Goal: Feedback & Contribution: Contribute content

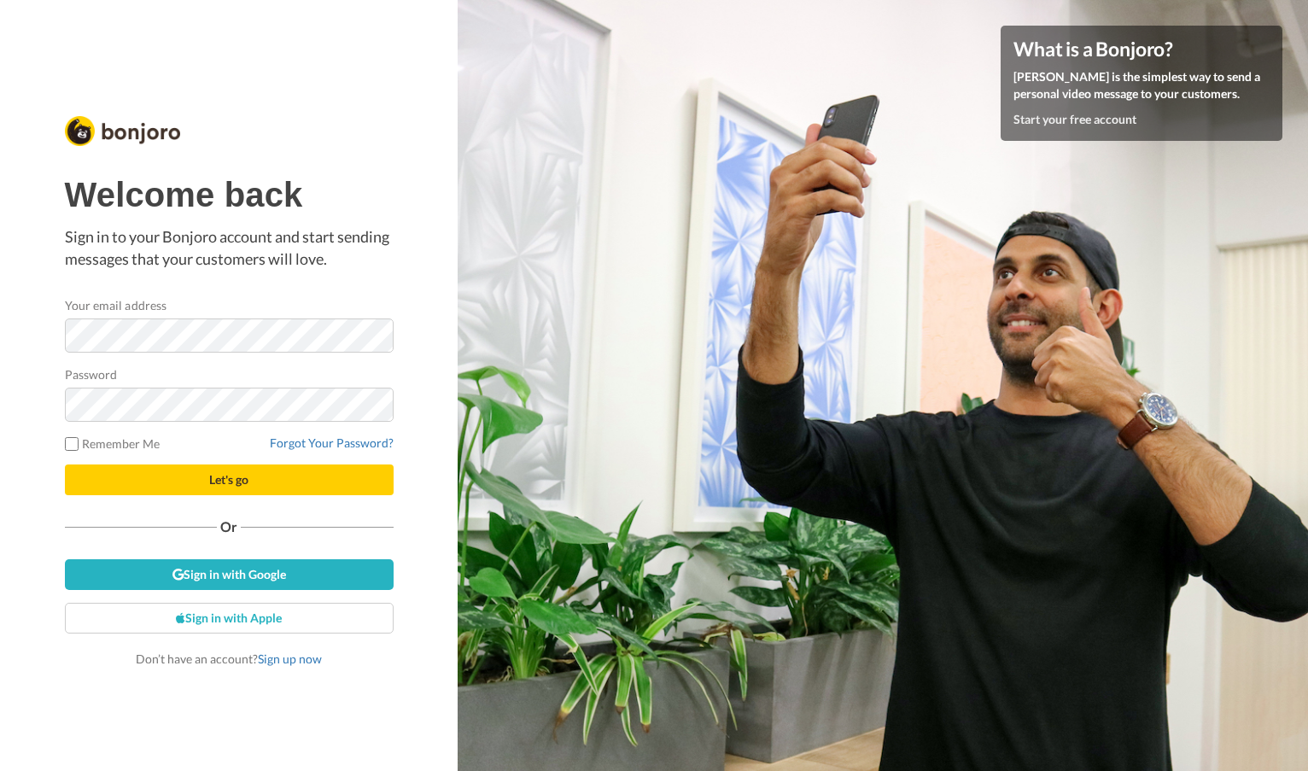
click at [190, 476] on button "Let's go" at bounding box center [229, 479] width 329 height 31
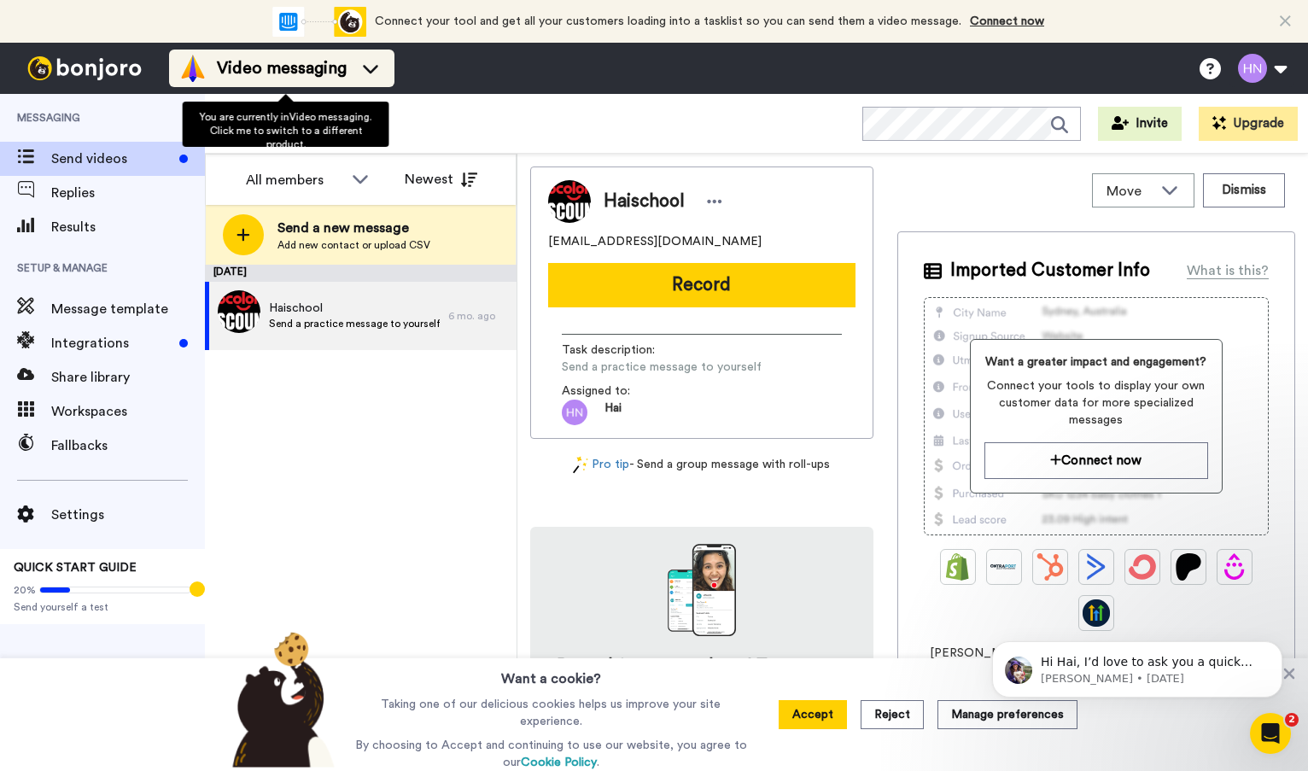
click at [326, 53] on li "Video messaging" at bounding box center [281, 69] width 225 height 38
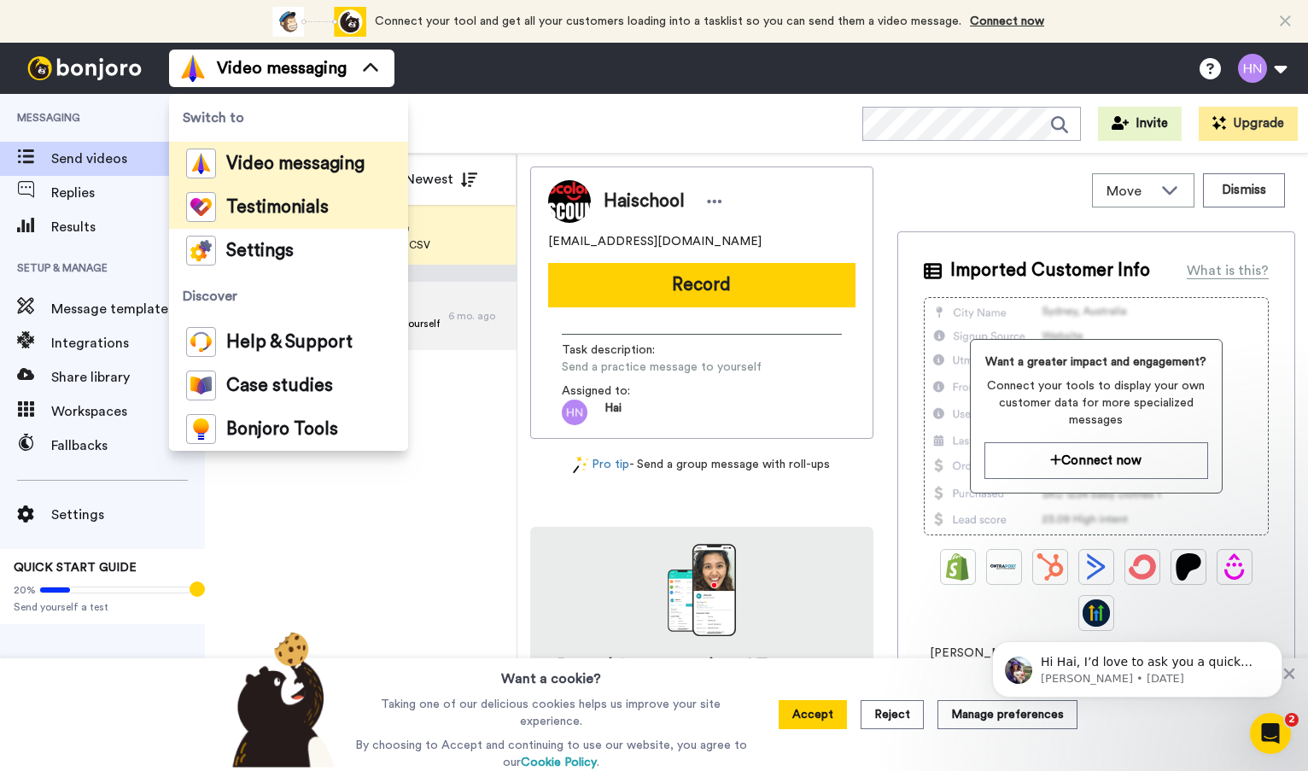
click at [275, 205] on span "Testimonials" at bounding box center [277, 207] width 102 height 17
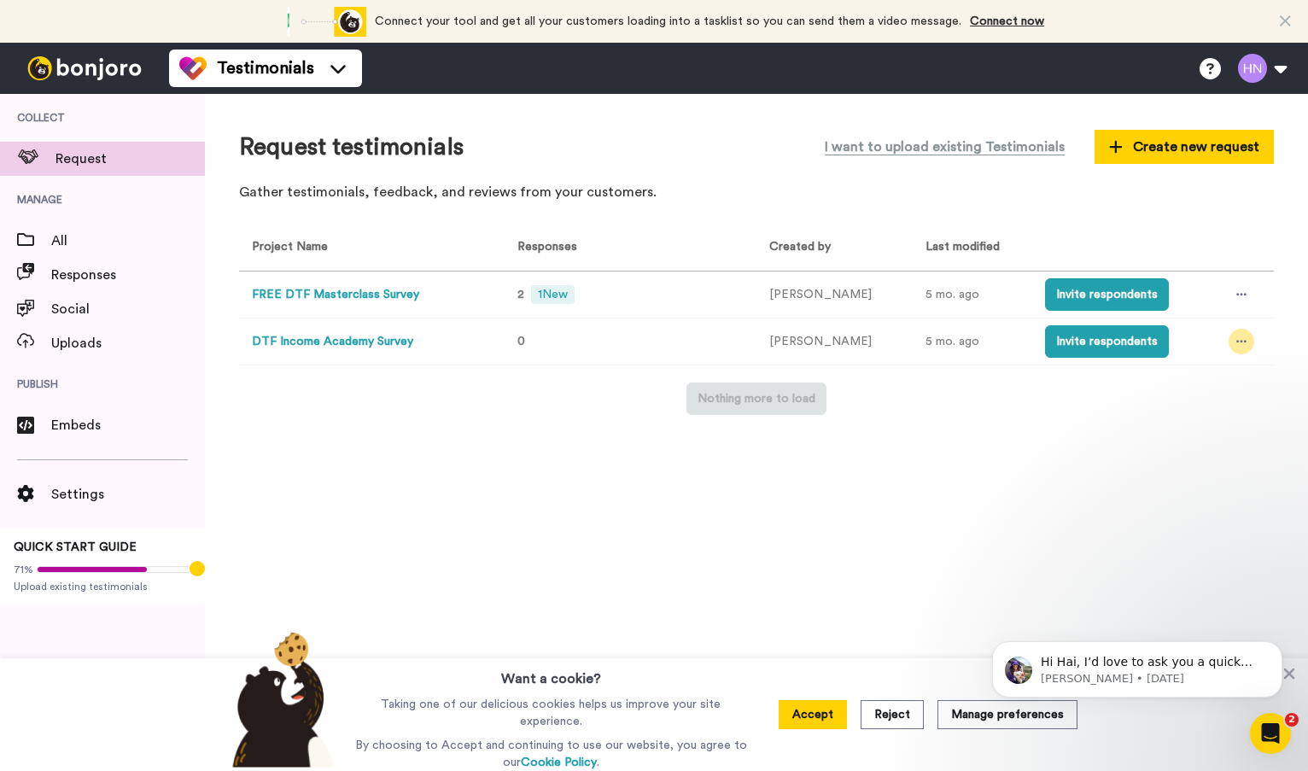
click at [1236, 335] on icon at bounding box center [1241, 341] width 10 height 12
click at [1194, 404] on span "Invite link" at bounding box center [1182, 405] width 50 height 12
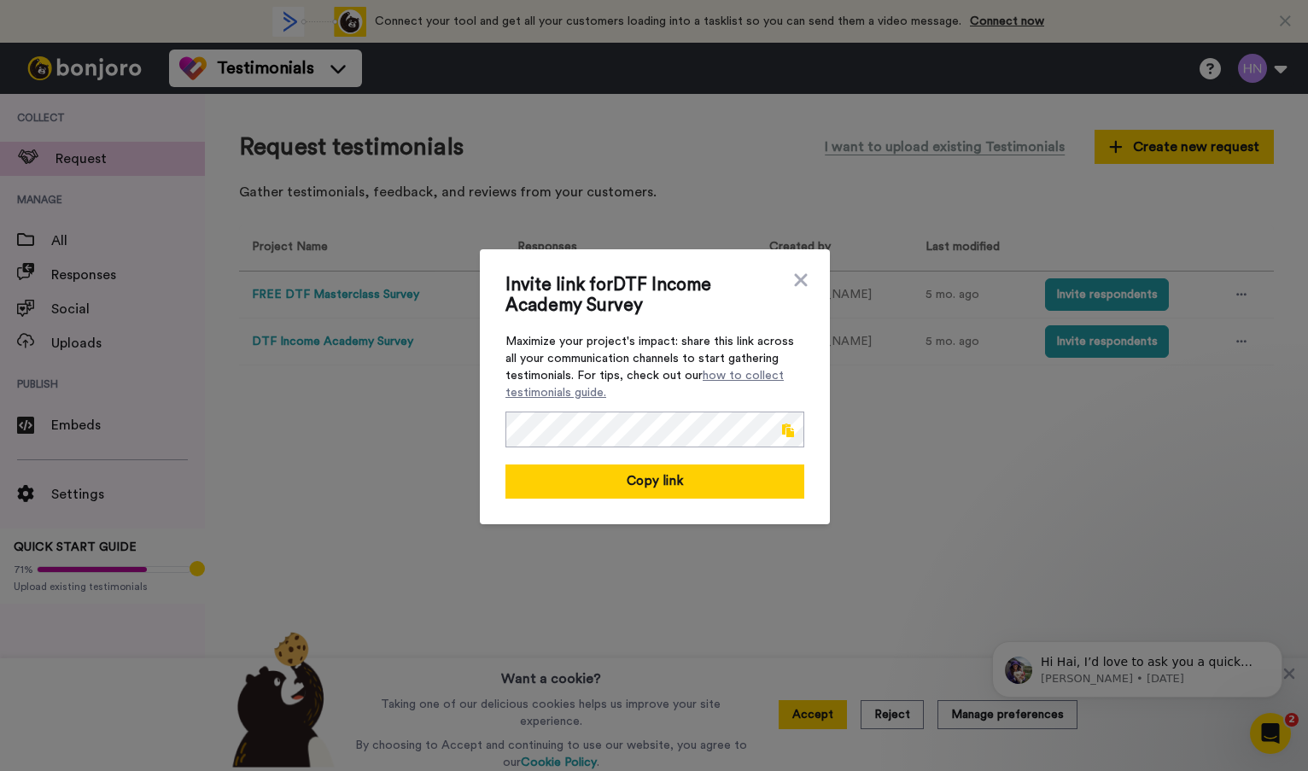
click at [784, 423] on span at bounding box center [788, 430] width 12 height 14
click at [797, 277] on icon at bounding box center [800, 279] width 13 height 13
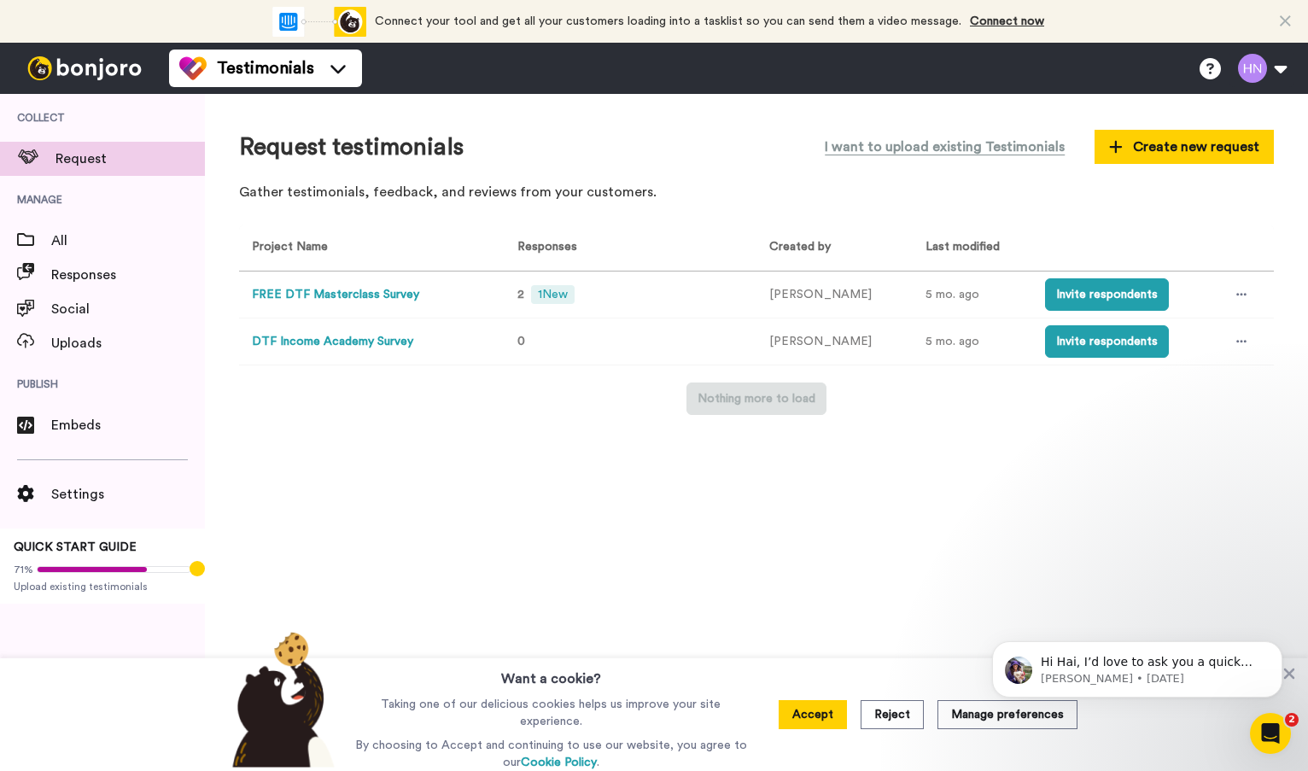
click at [364, 339] on button "DTF Income Academy Survey" at bounding box center [332, 342] width 161 height 18
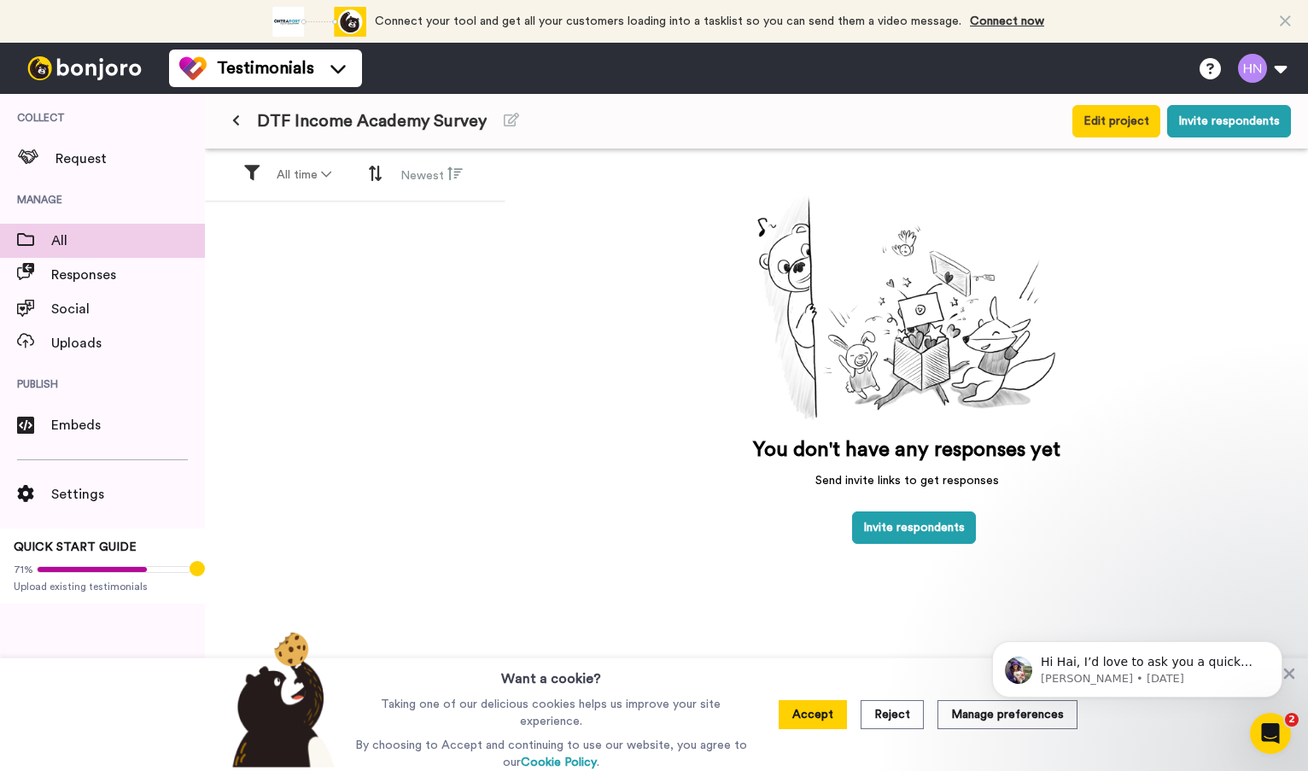
click at [88, 247] on span "All" at bounding box center [128, 240] width 154 height 20
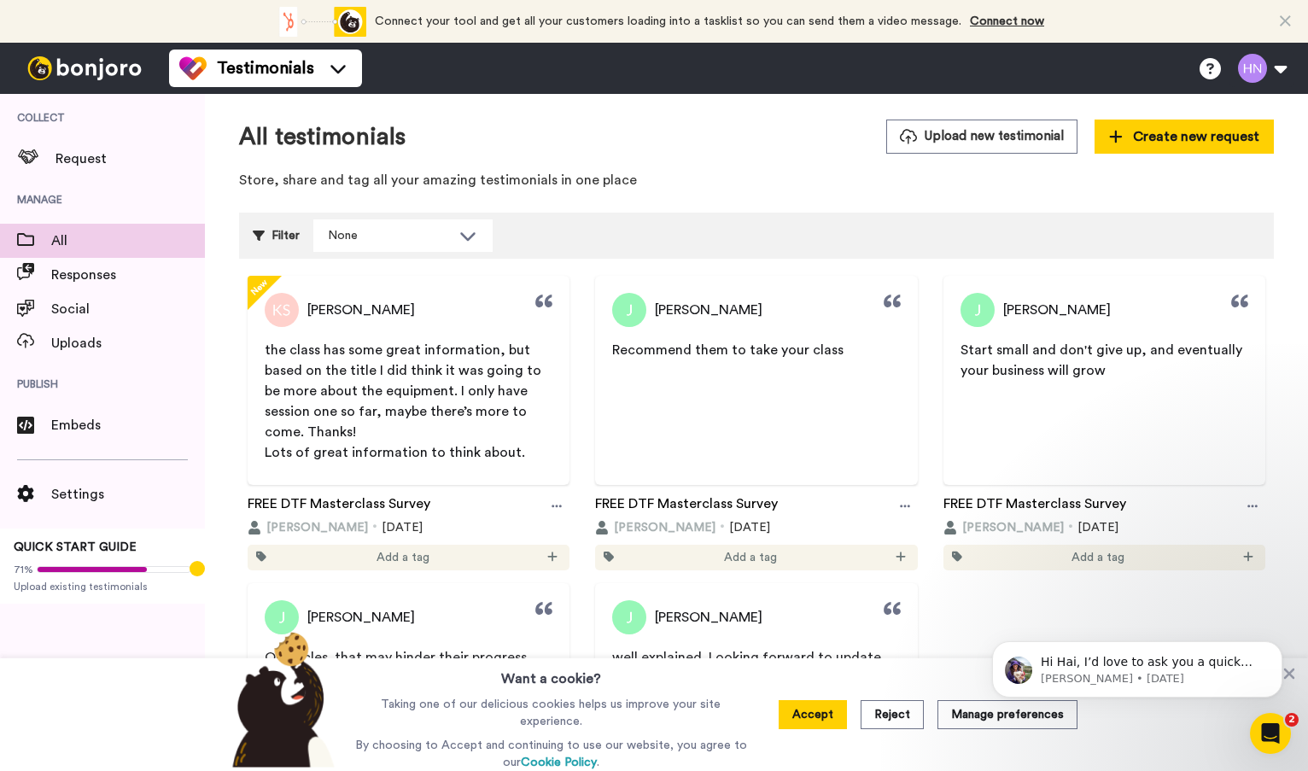
scroll to position [10, 0]
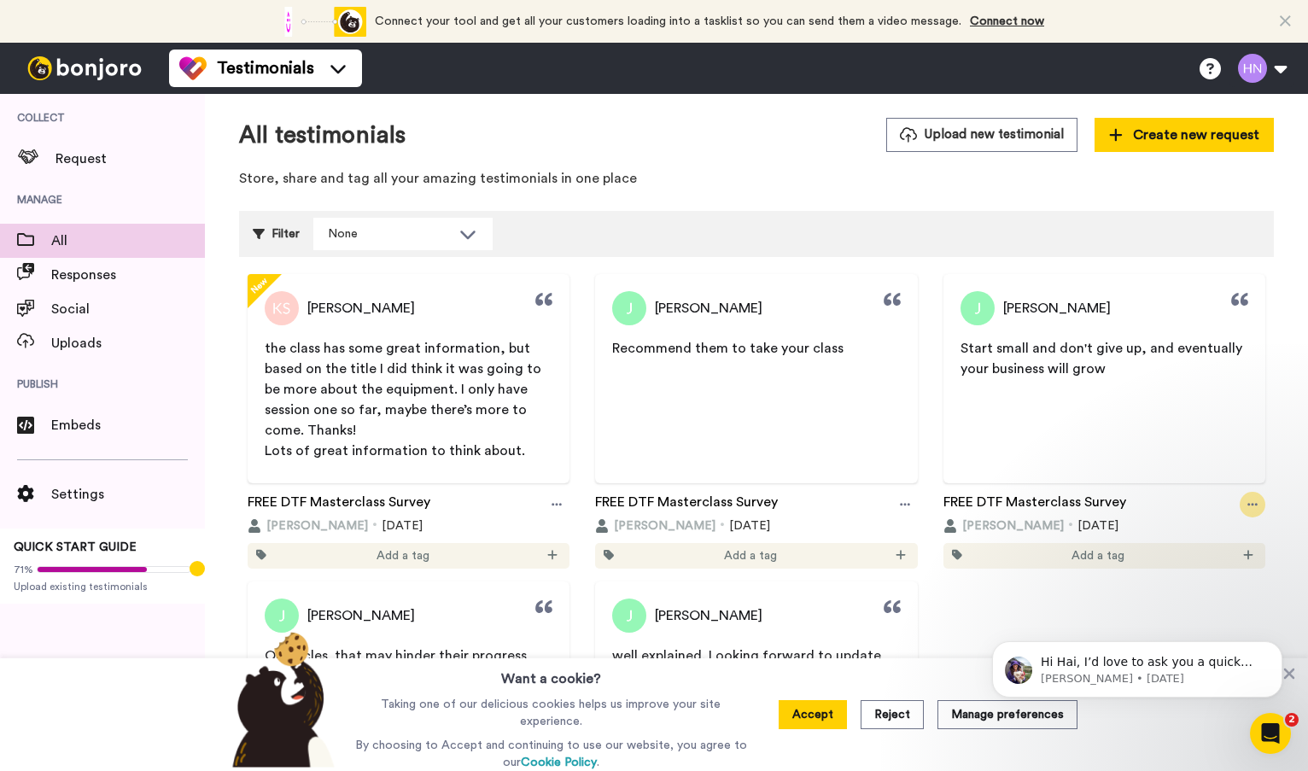
click at [1247, 502] on icon at bounding box center [1252, 505] width 10 height 12
click at [995, 613] on body "Hi Hai, I’d love to ask you a quick question: If Bonjoro could introduce a new …" at bounding box center [1137, 665] width 328 height 106
click at [340, 382] on span "the class has some great information, but based on the title I did think it was…" at bounding box center [405, 389] width 280 height 96
click at [334, 312] on span "Kaitlyn Smith" at bounding box center [361, 308] width 108 height 20
click at [551, 503] on icon at bounding box center [556, 505] width 10 height 12
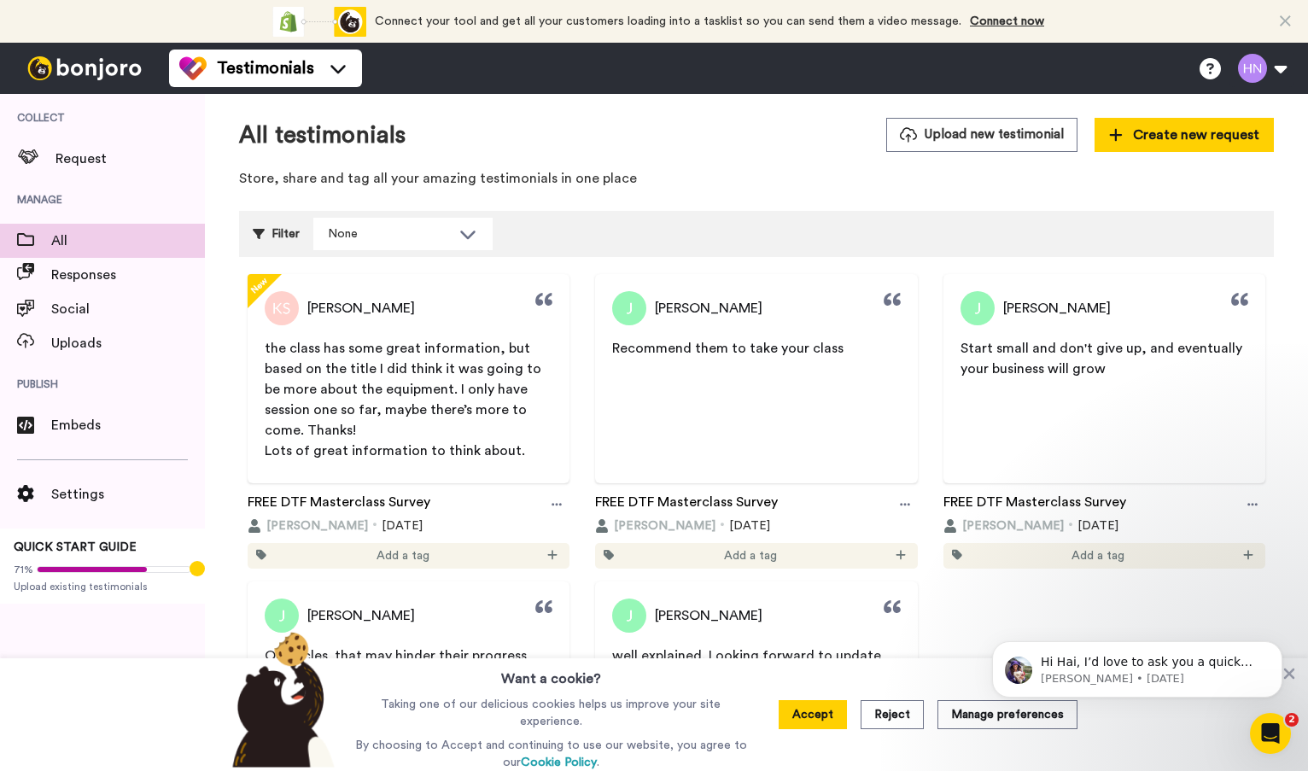
click at [607, 235] on div "Filter None" at bounding box center [756, 234] width 1035 height 46
click at [85, 277] on span "Responses" at bounding box center [128, 275] width 154 height 20
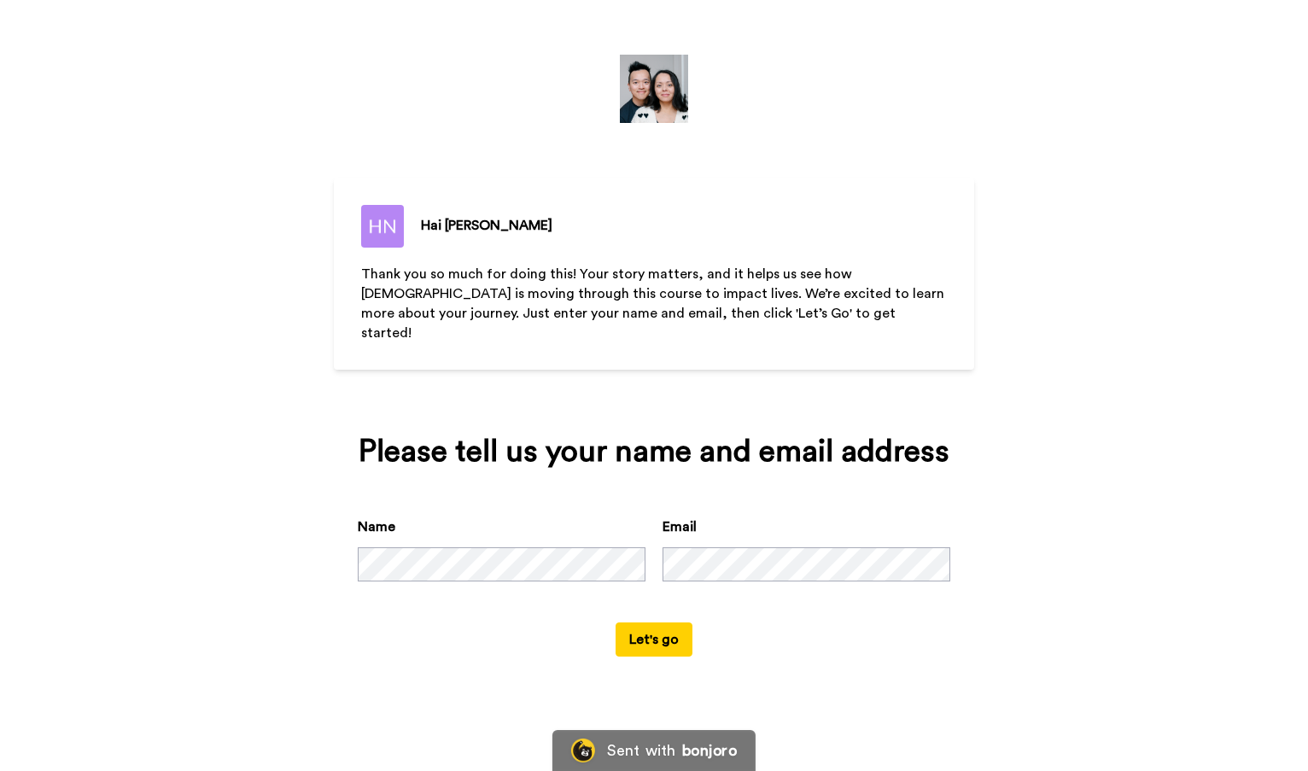
click at [649, 640] on button "Let's go" at bounding box center [653, 639] width 77 height 34
click at [640, 646] on button "Let's go" at bounding box center [653, 639] width 77 height 34
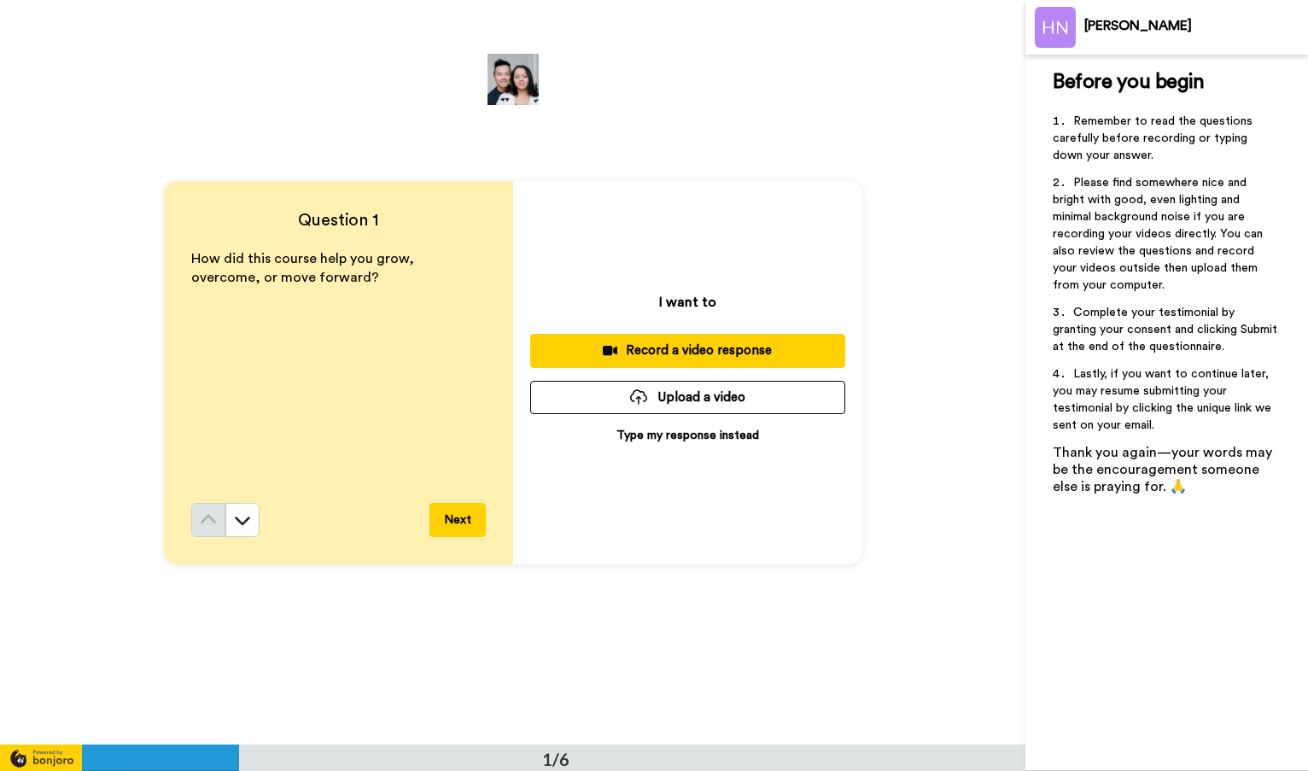
click at [666, 440] on p "Type my response instead" at bounding box center [687, 435] width 143 height 17
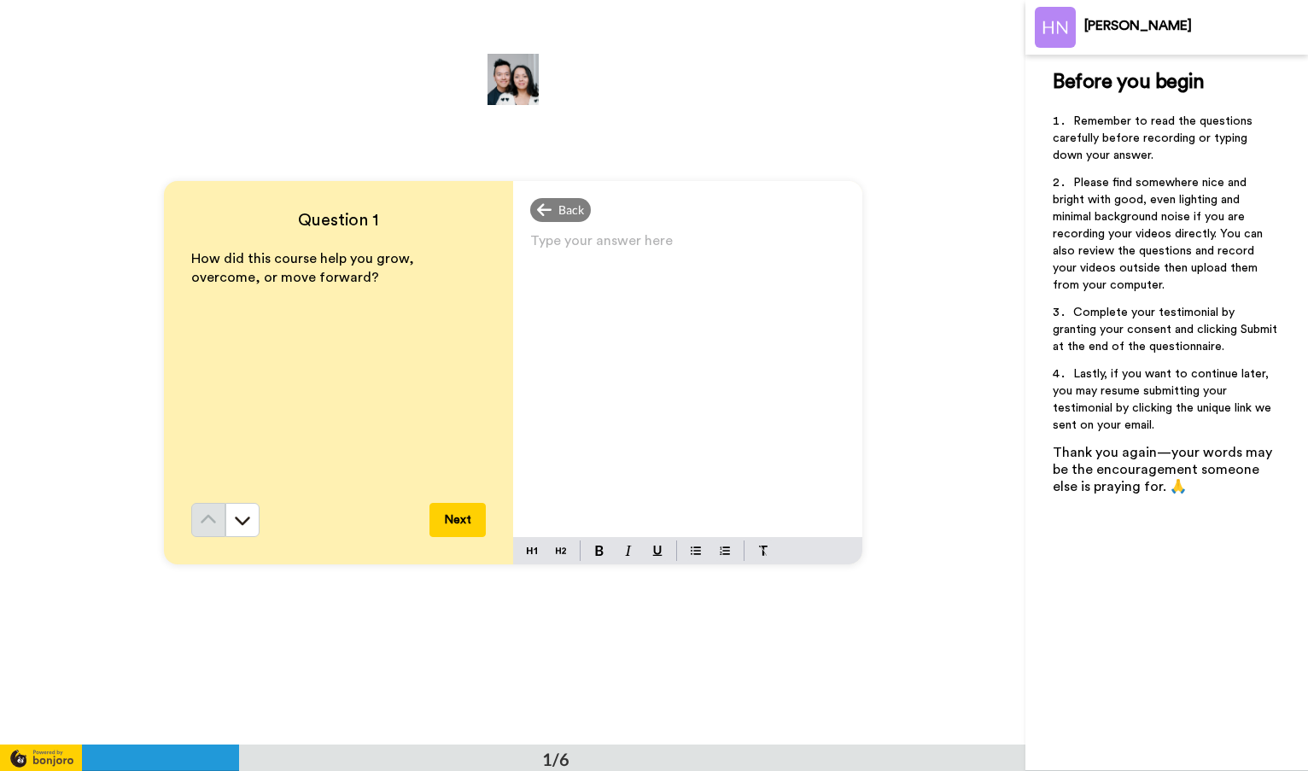
click at [651, 451] on div "Type your answer here ﻿" at bounding box center [687, 383] width 349 height 308
click at [455, 522] on button "Next" at bounding box center [457, 520] width 56 height 34
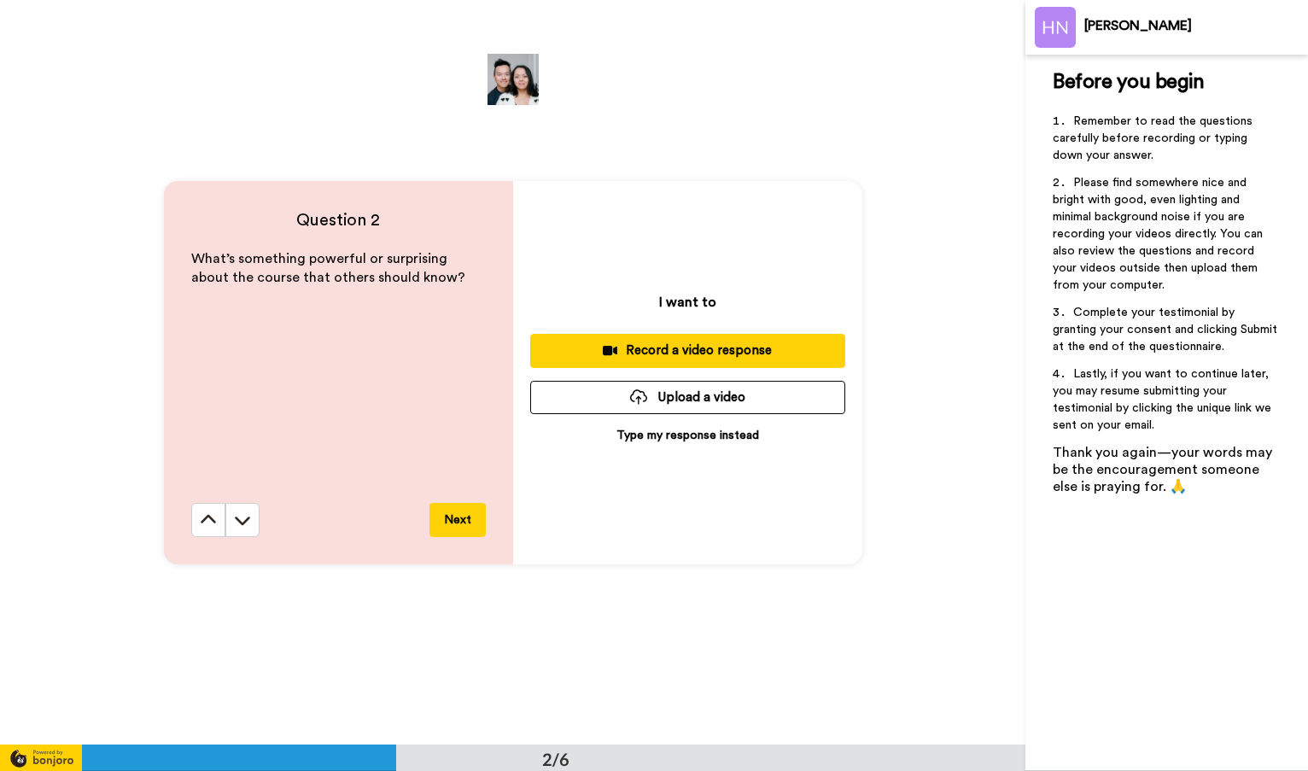
scroll to position [745, 0]
click at [690, 437] on p "Type my response instead" at bounding box center [687, 434] width 143 height 17
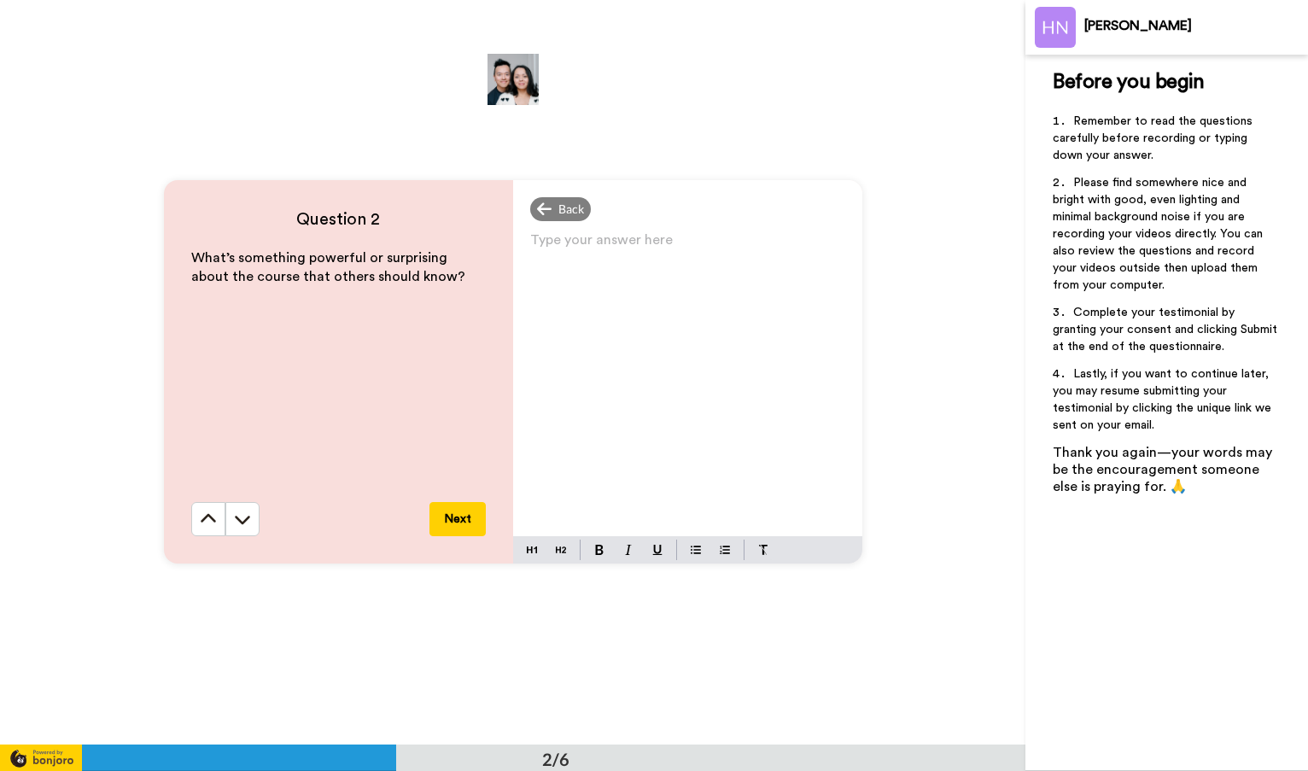
click at [459, 517] on button "Next" at bounding box center [457, 519] width 56 height 34
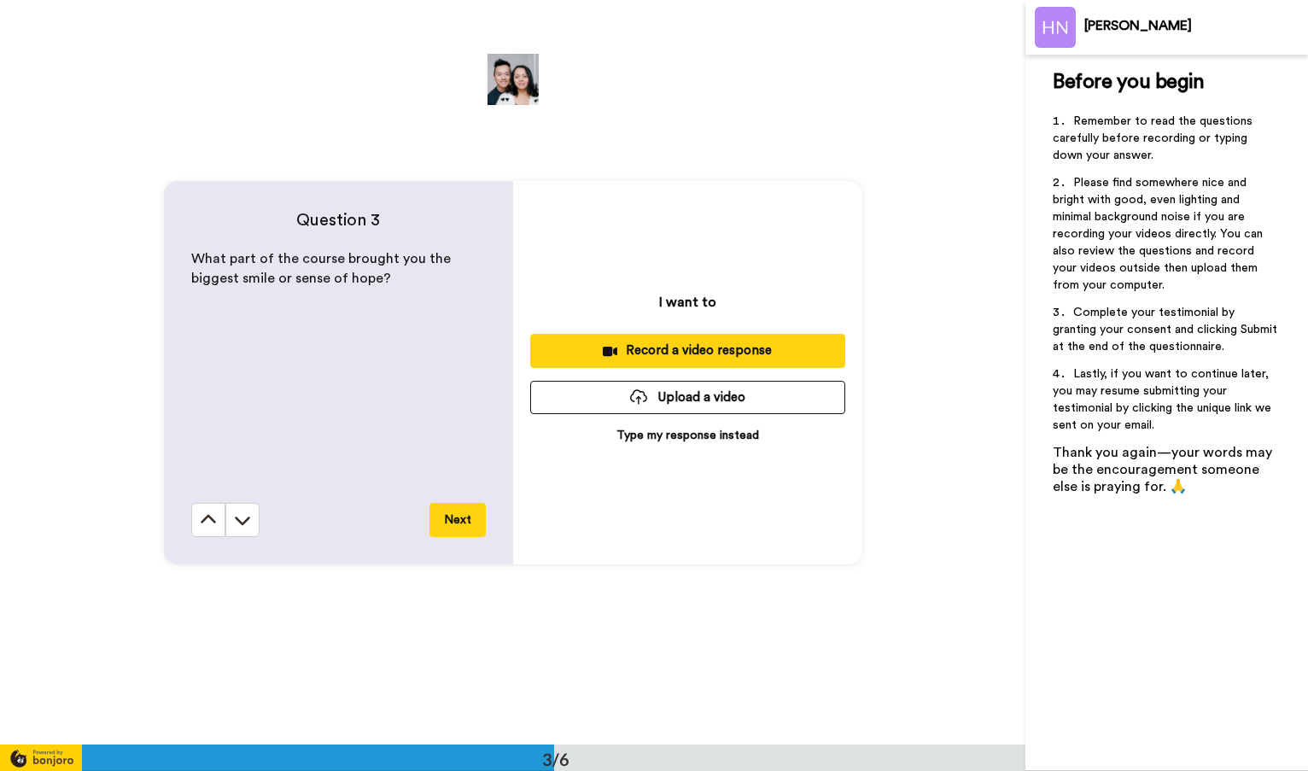
scroll to position [1490, 0]
click at [659, 441] on p "Type my response instead" at bounding box center [687, 434] width 143 height 17
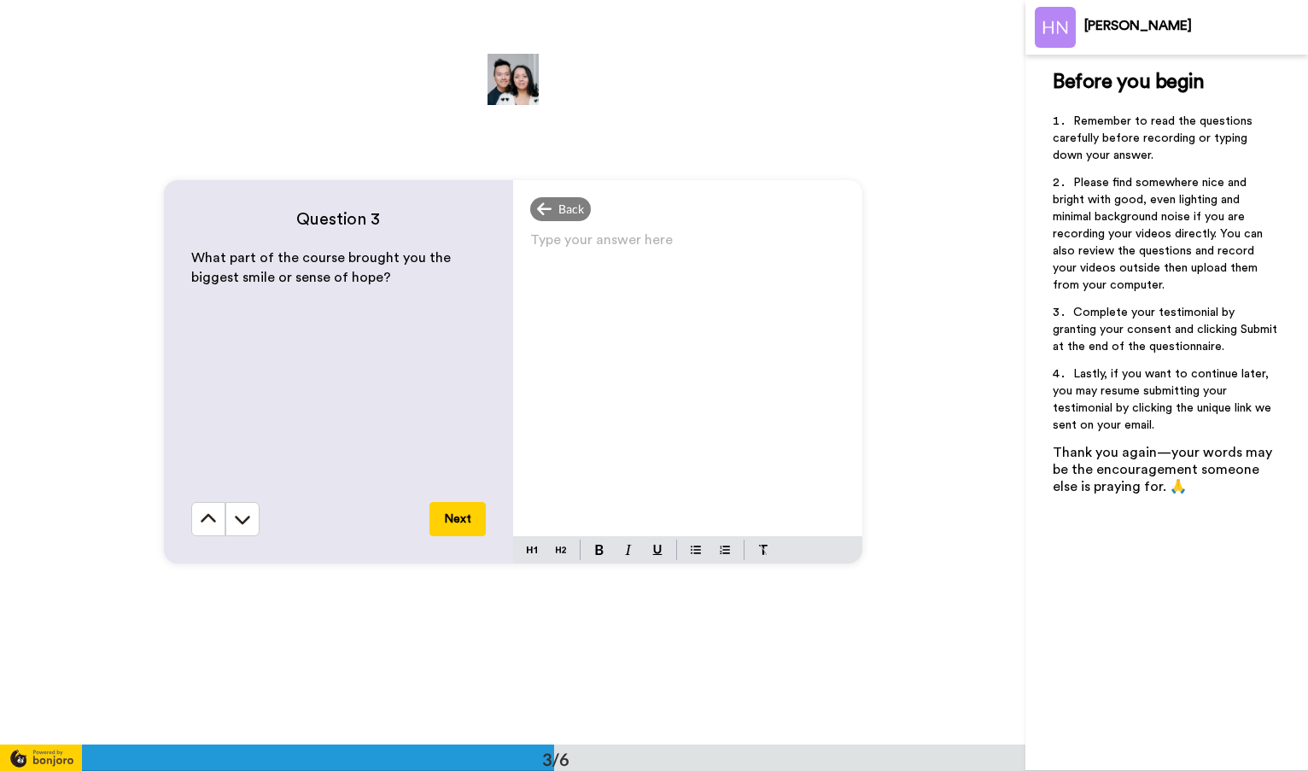
click at [457, 518] on button "Next" at bounding box center [457, 519] width 56 height 34
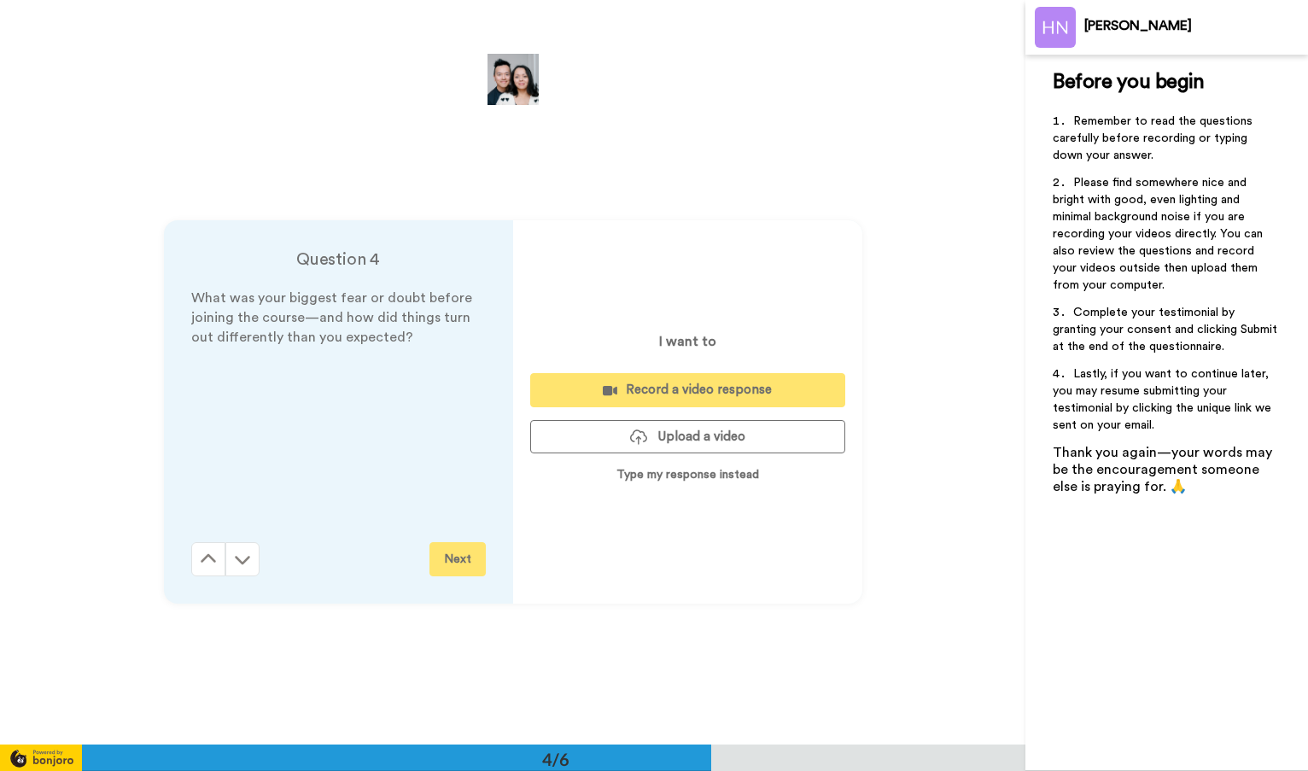
scroll to position [2234, 0]
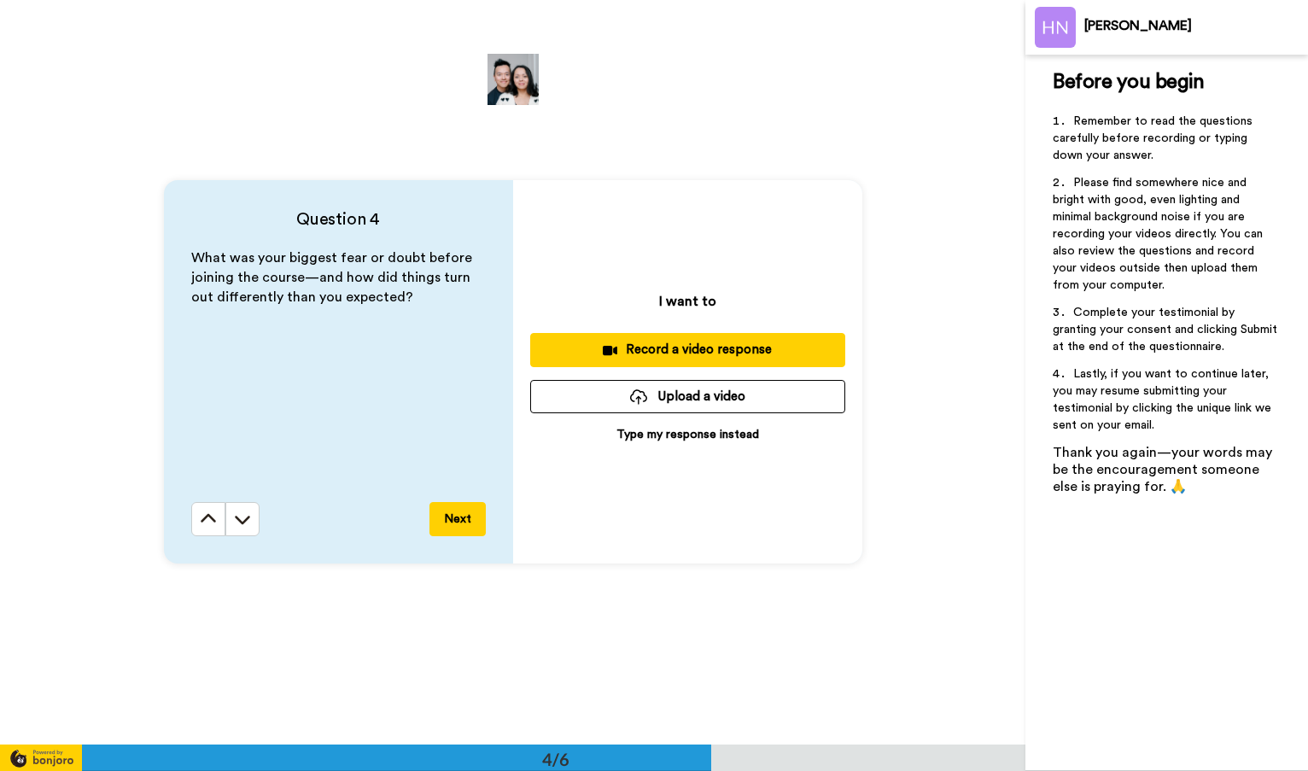
click at [682, 440] on p "Type my response instead" at bounding box center [687, 434] width 143 height 17
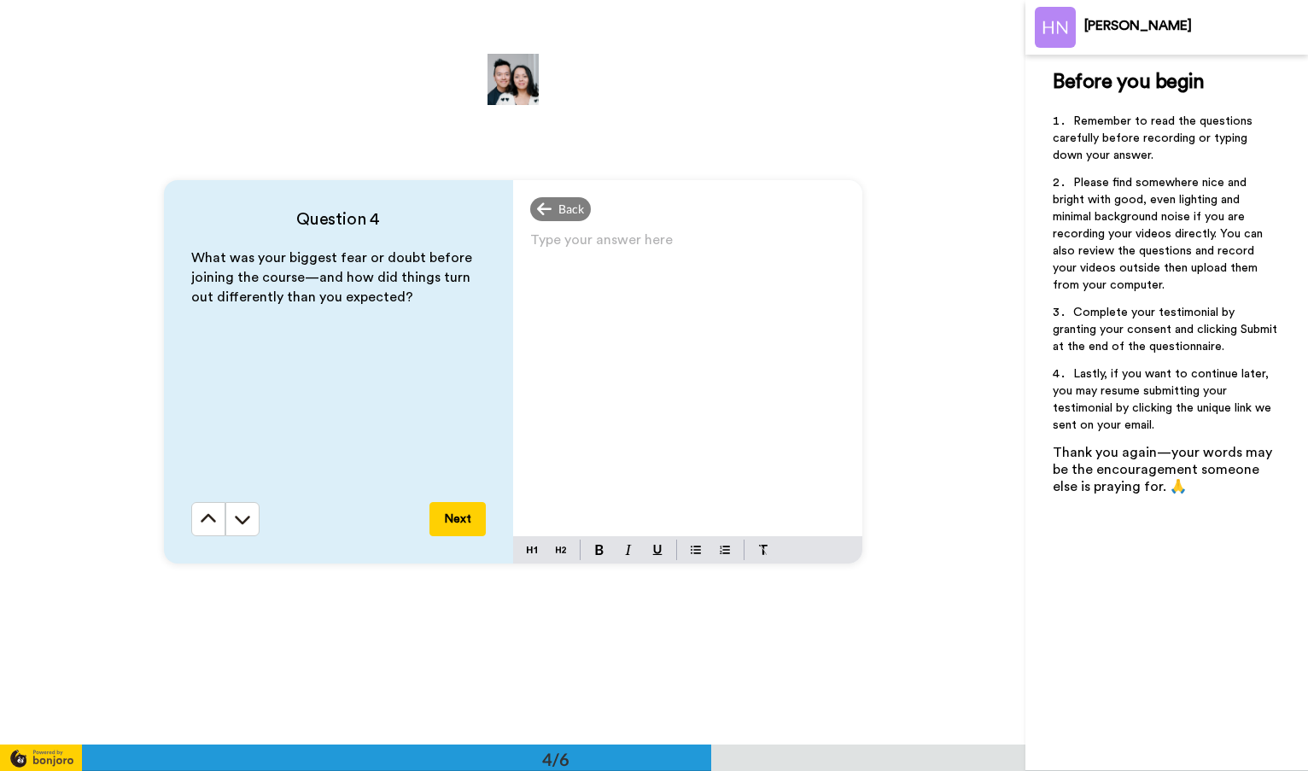
click at [448, 526] on button "Next" at bounding box center [457, 519] width 56 height 34
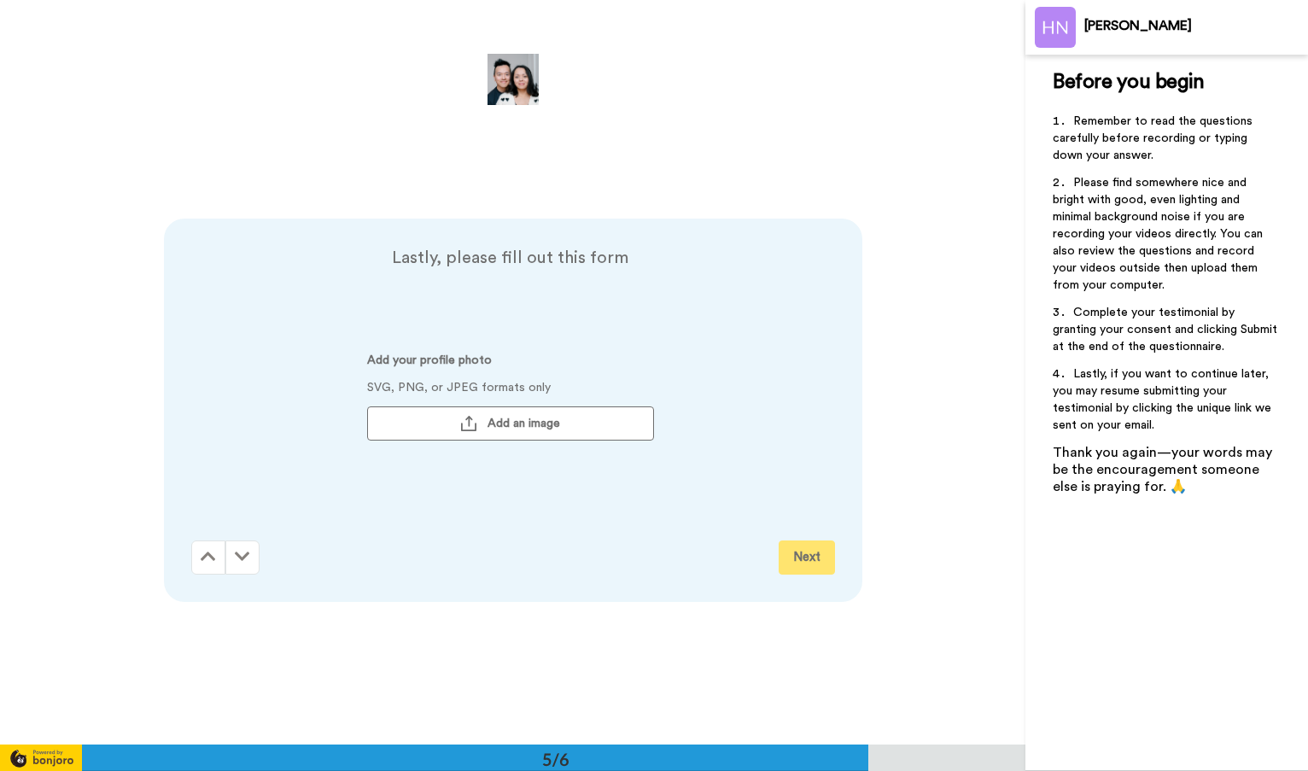
scroll to position [2978, 0]
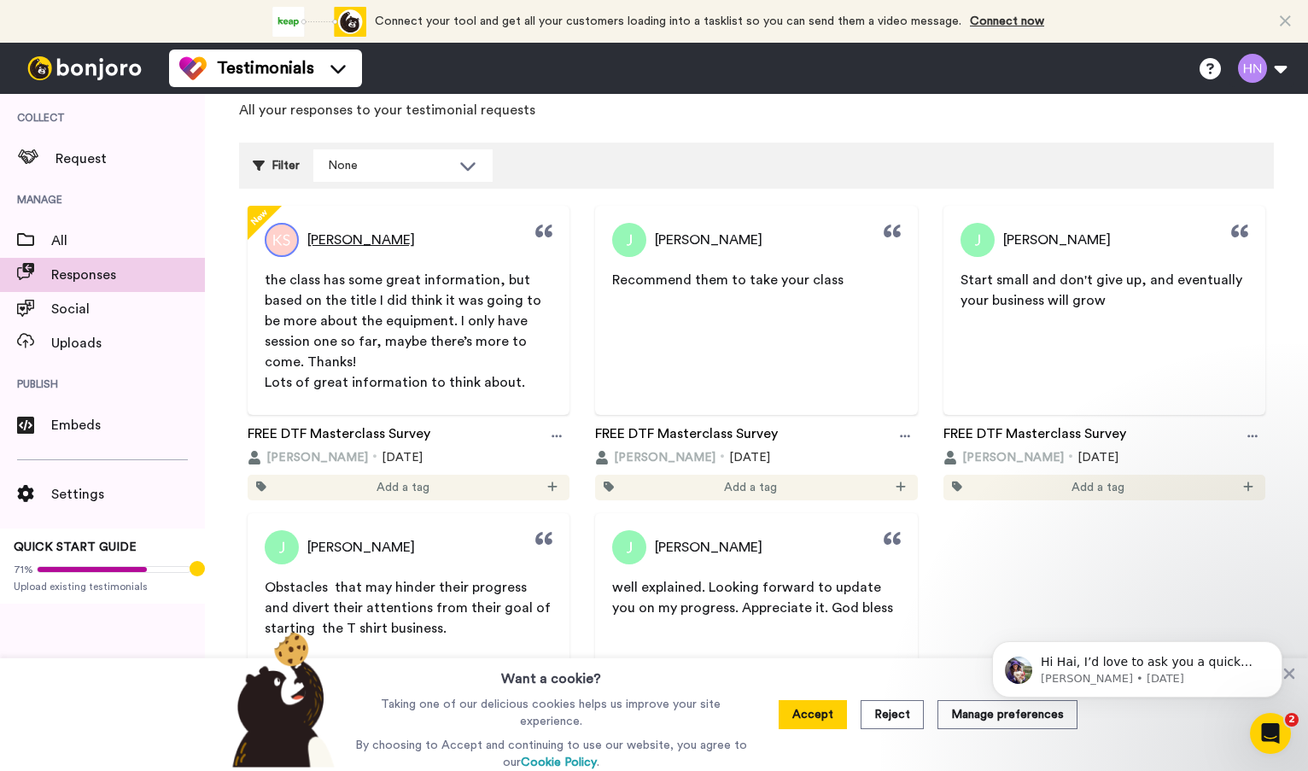
click at [281, 237] on img at bounding box center [282, 240] width 34 height 34
click at [370, 241] on span "[PERSON_NAME]" at bounding box center [361, 240] width 108 height 20
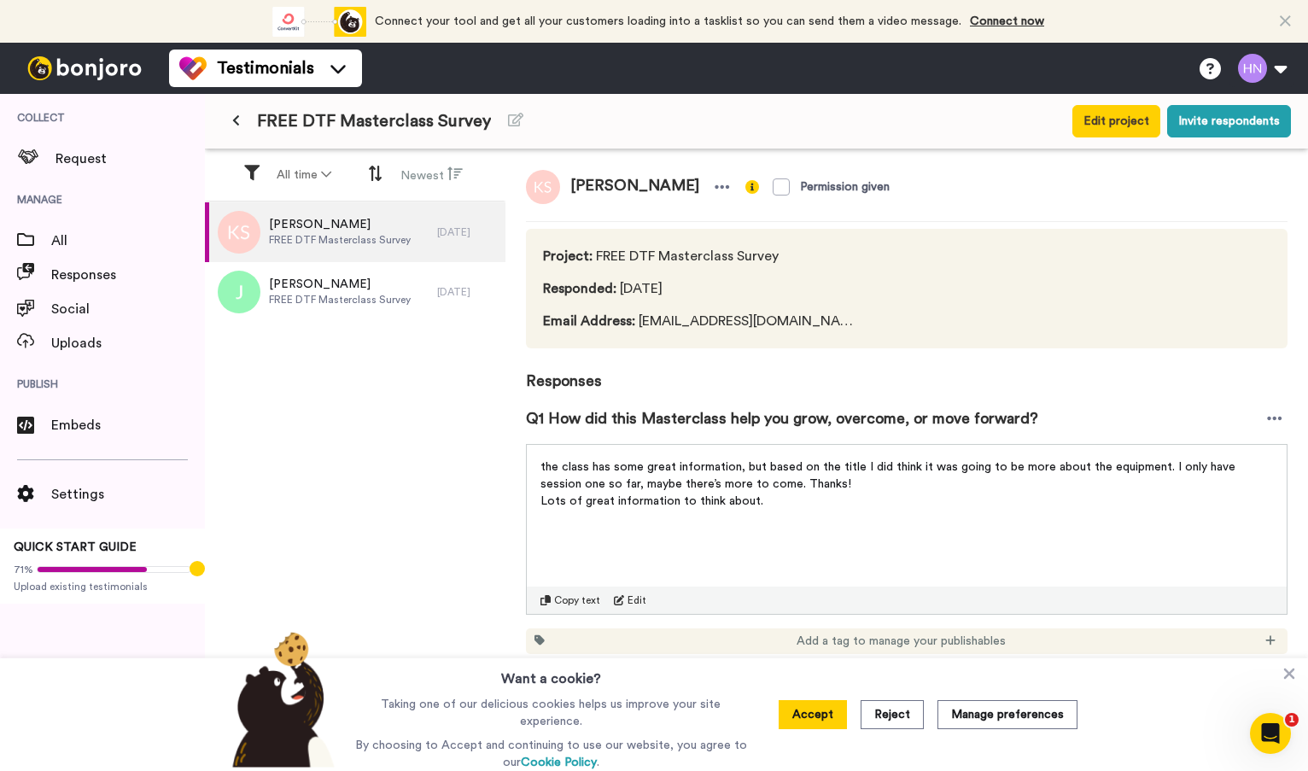
click at [307, 229] on span "[PERSON_NAME]" at bounding box center [340, 224] width 142 height 17
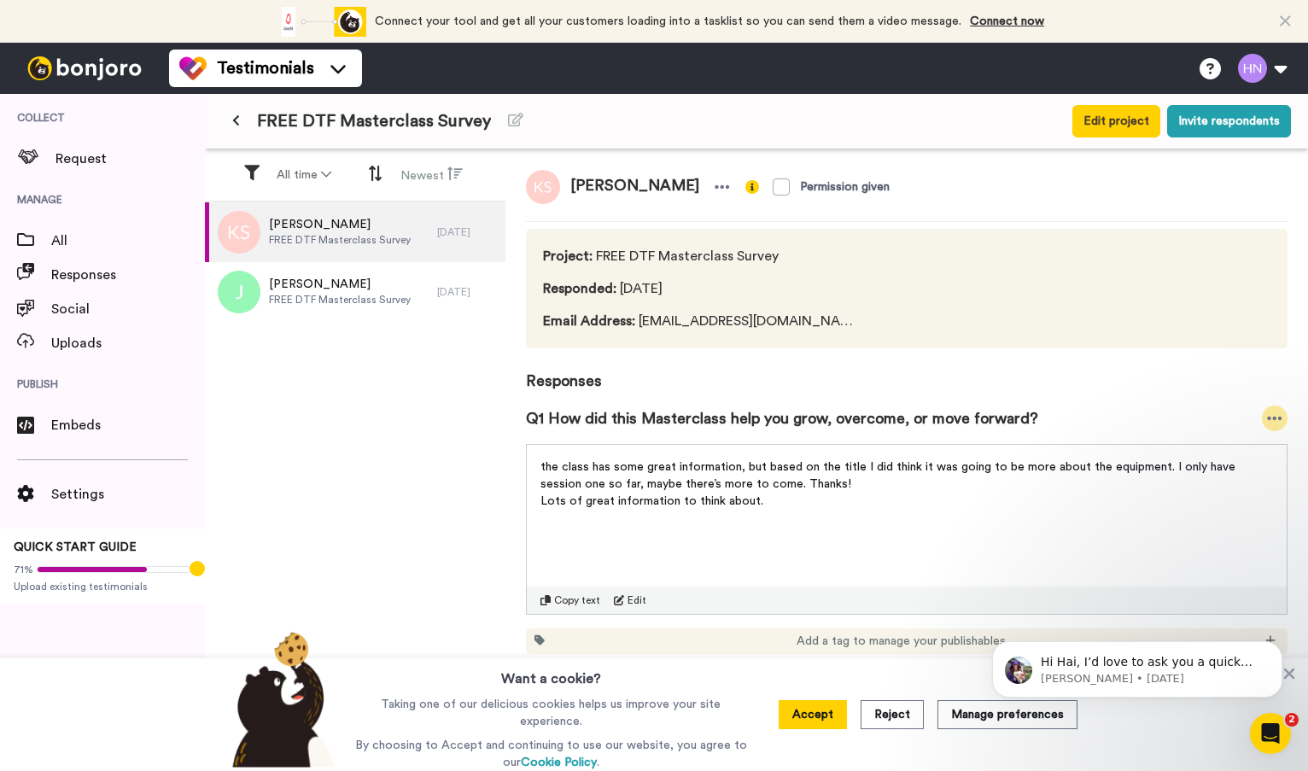
click at [1270, 417] on icon at bounding box center [1274, 418] width 15 height 17
click at [435, 484] on div "[PERSON_NAME] FREE DTF Masterclass Survey [DATE] [PERSON_NAME] FREE DTF Masterc…" at bounding box center [355, 487] width 300 height 571
click at [889, 724] on button "Reject" at bounding box center [891, 714] width 63 height 29
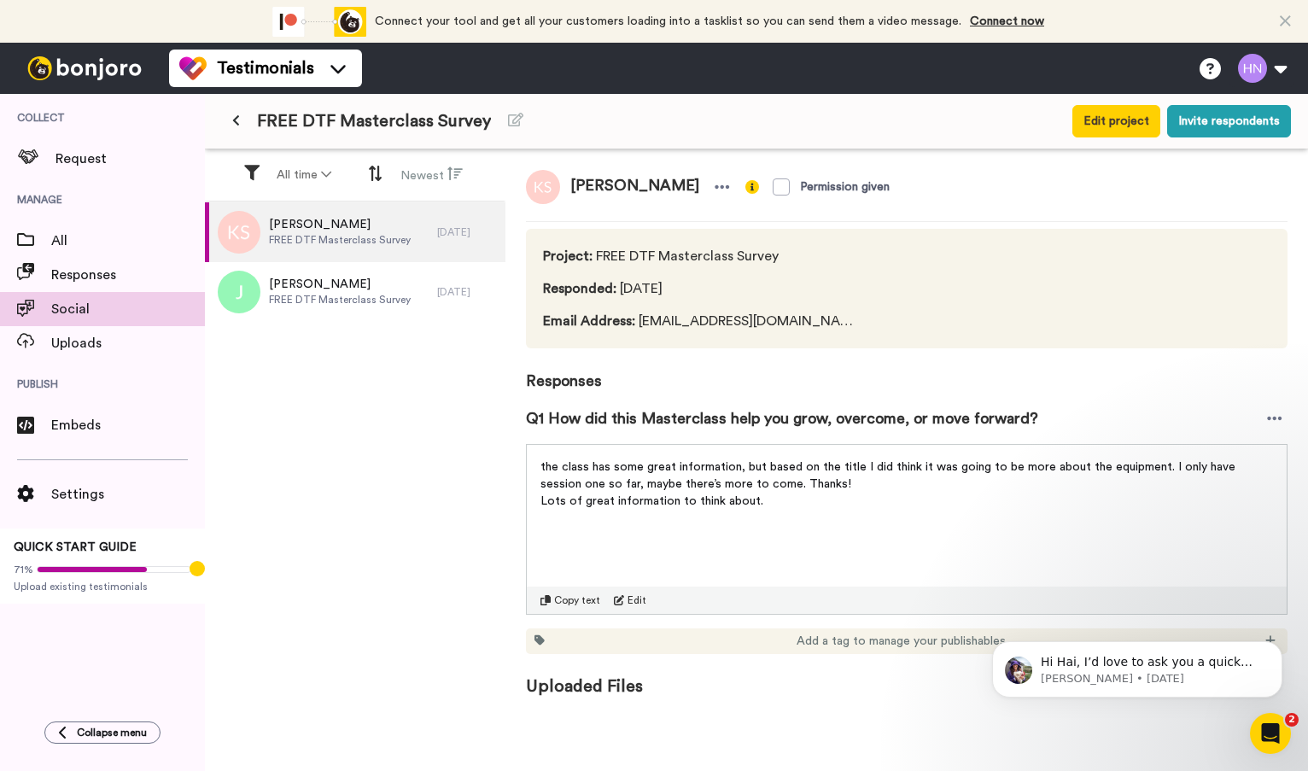
click at [68, 308] on span "Social" at bounding box center [128, 309] width 154 height 20
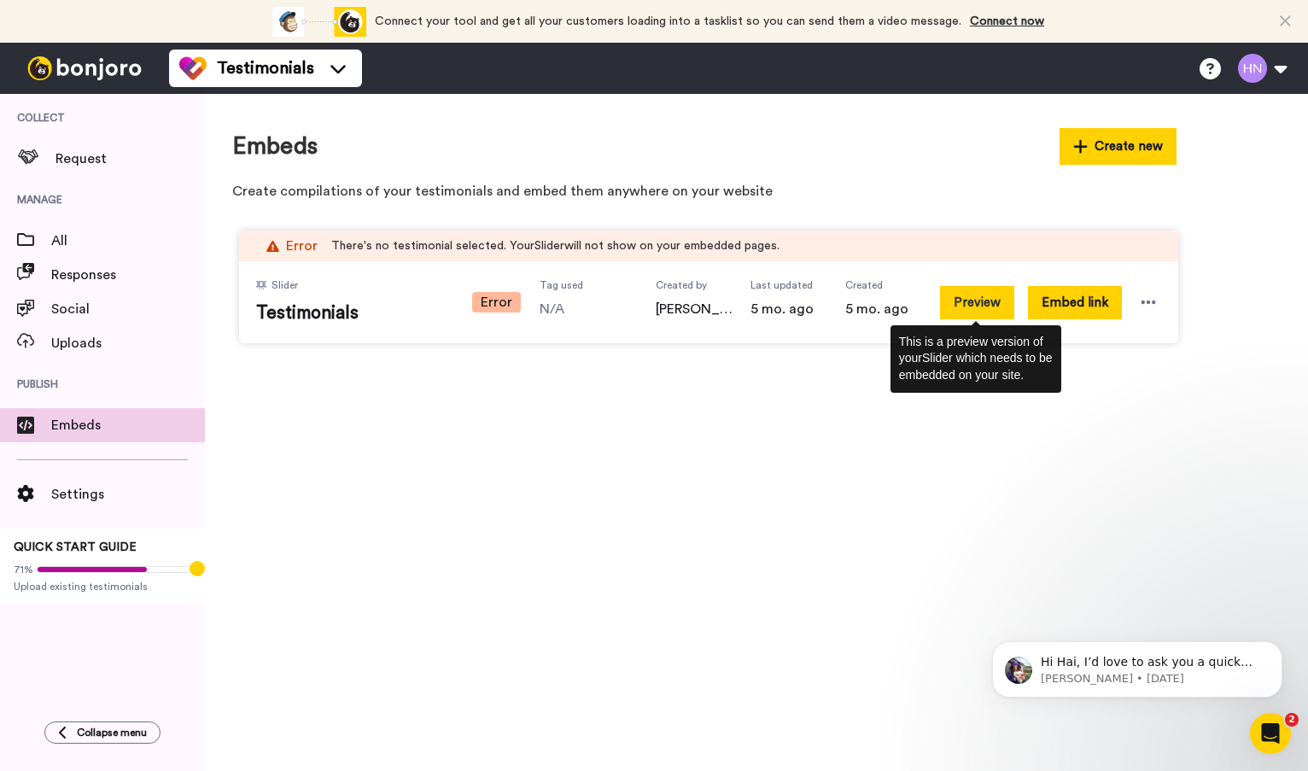
click at [971, 310] on button "Preview" at bounding box center [977, 302] width 74 height 33
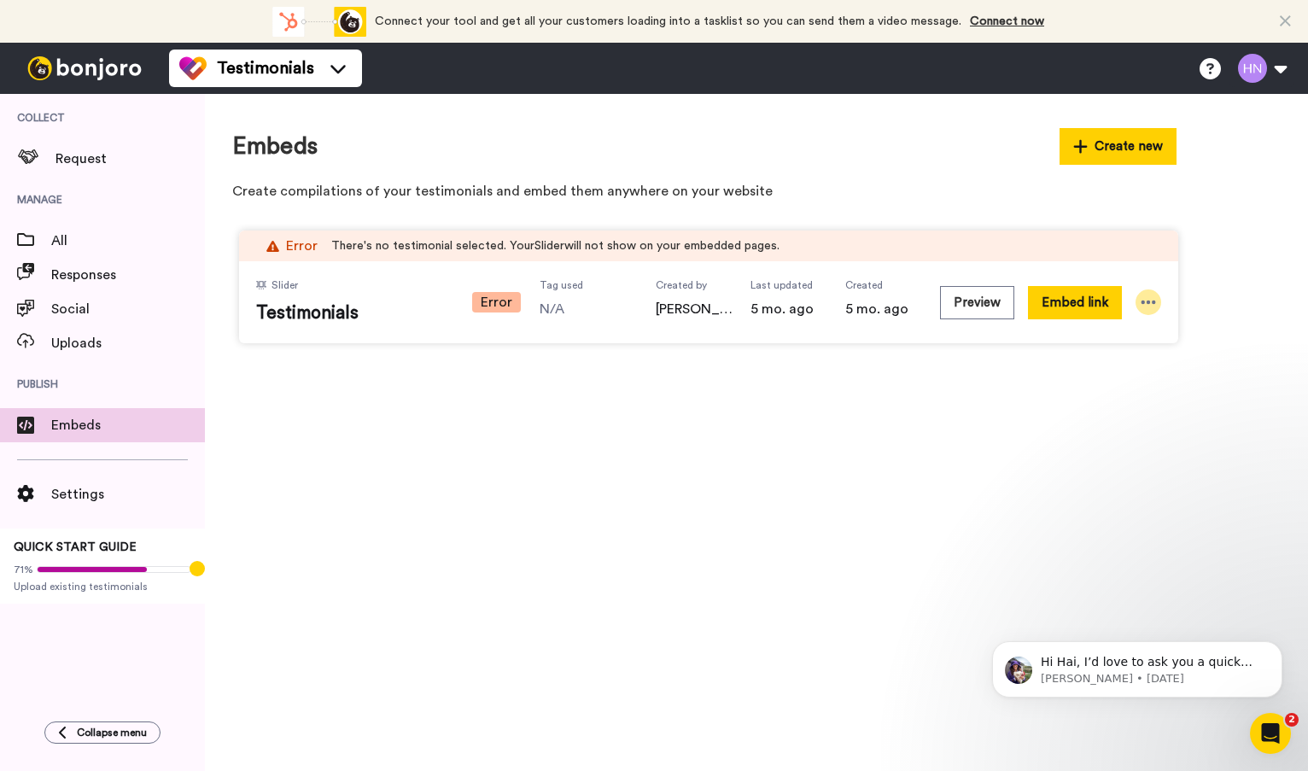
click at [1140, 303] on icon at bounding box center [1148, 302] width 17 height 17
click at [1119, 370] on span "Preview" at bounding box center [1126, 365] width 44 height 12
click at [281, 280] on span "Slider" at bounding box center [284, 285] width 26 height 14
click at [1144, 299] on icon at bounding box center [1148, 302] width 17 height 17
click at [1128, 395] on li "Edit" at bounding box center [1120, 397] width 108 height 31
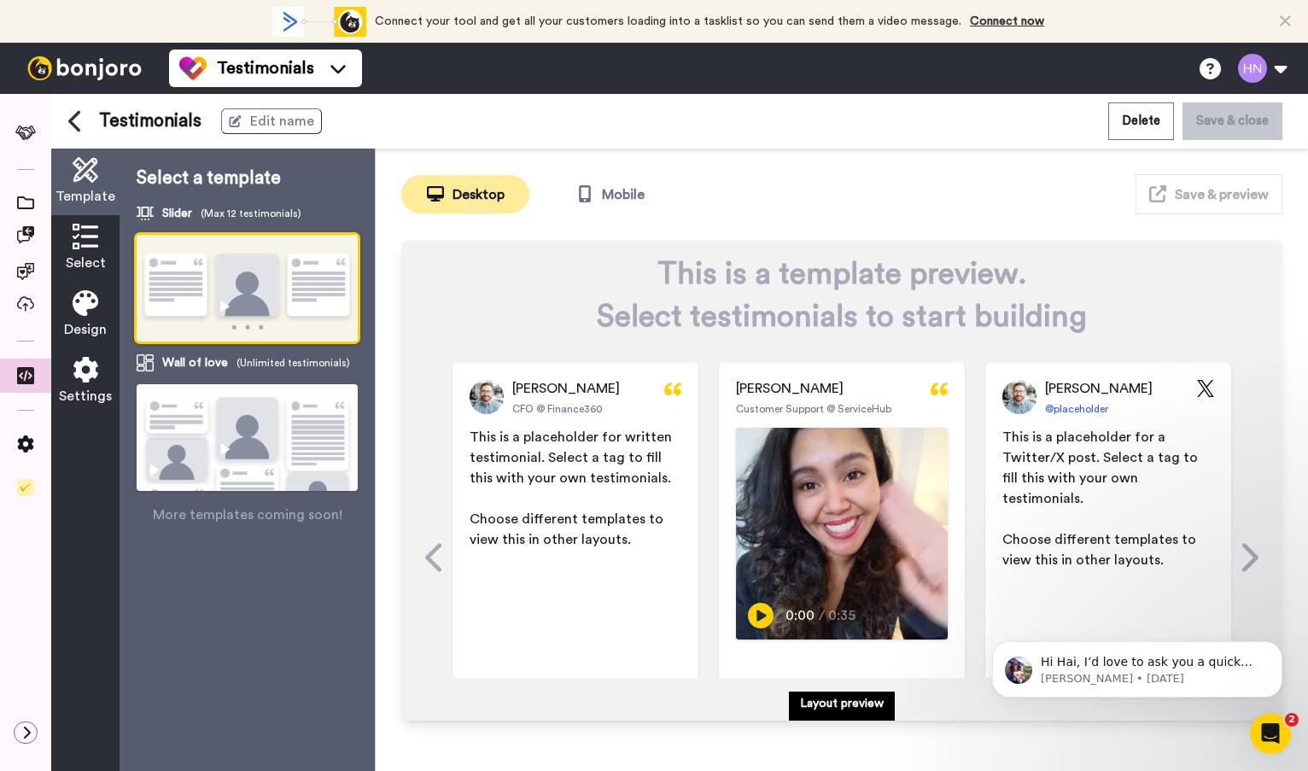
click at [239, 274] on img at bounding box center [247, 289] width 221 height 108
click at [86, 242] on icon at bounding box center [86, 237] width 26 height 26
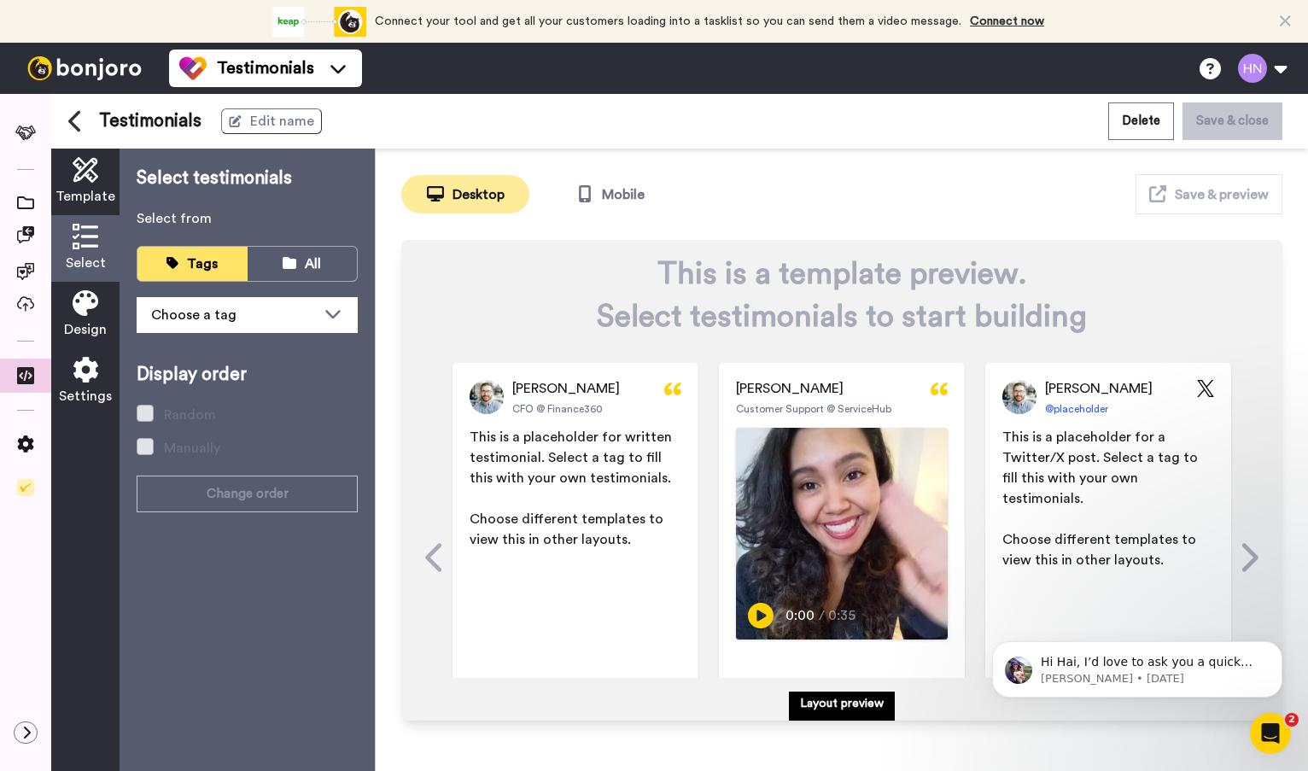
click at [86, 195] on span "Template" at bounding box center [85, 196] width 60 height 20
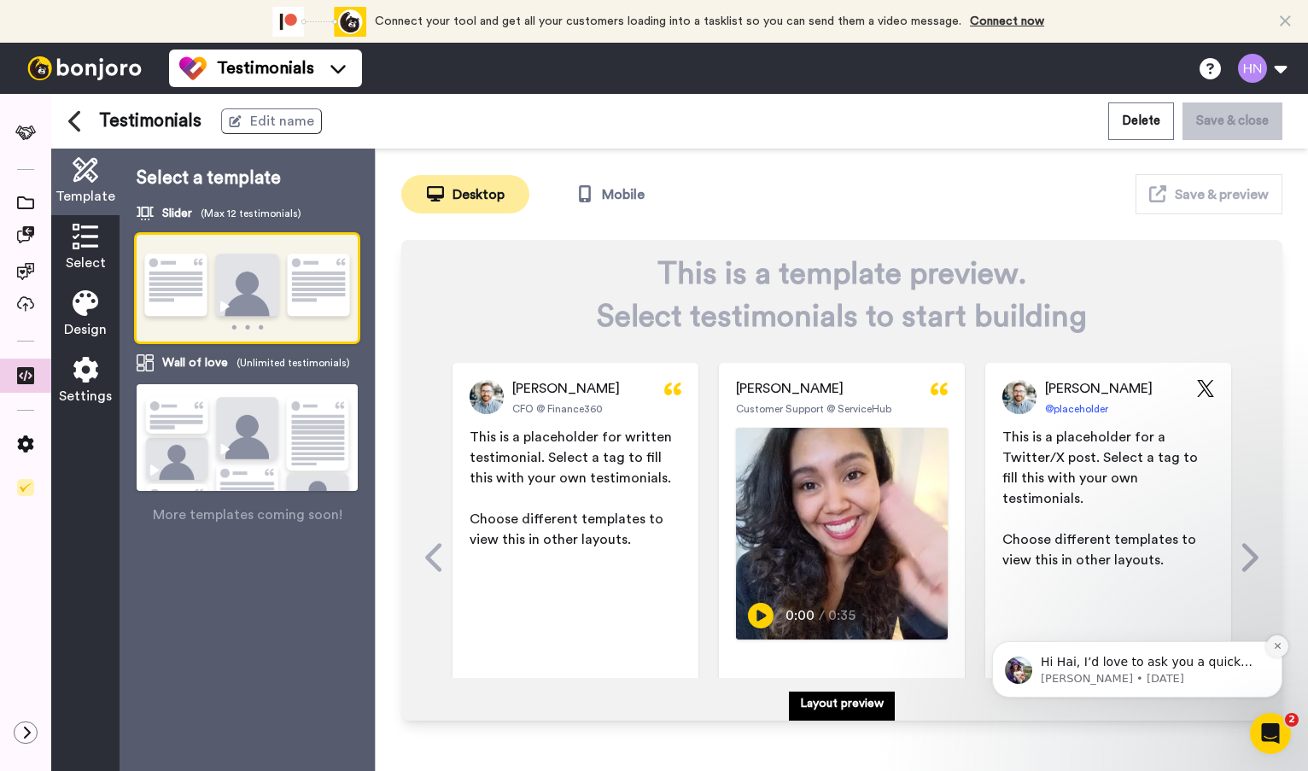
click at [1271, 646] on button "Dismiss notification" at bounding box center [1277, 646] width 22 height 22
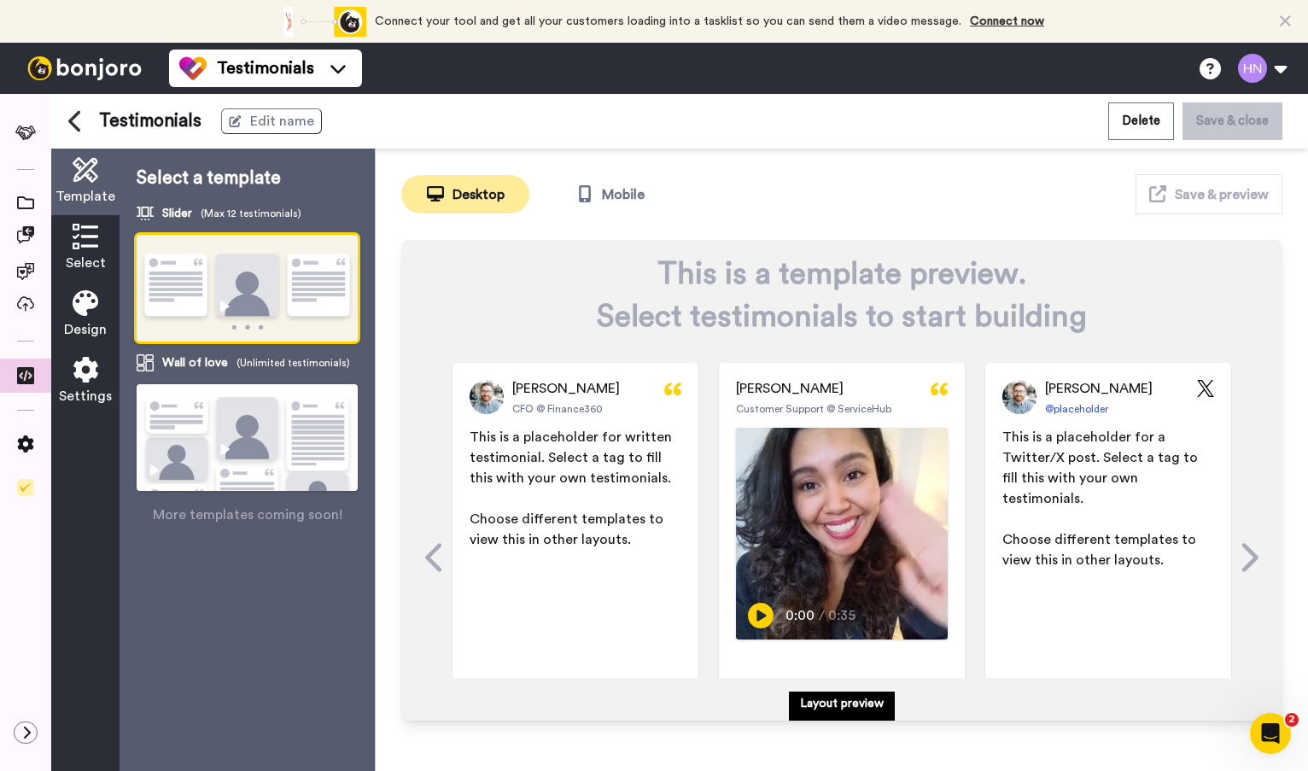
click at [232, 449] on img at bounding box center [247, 459] width 221 height 151
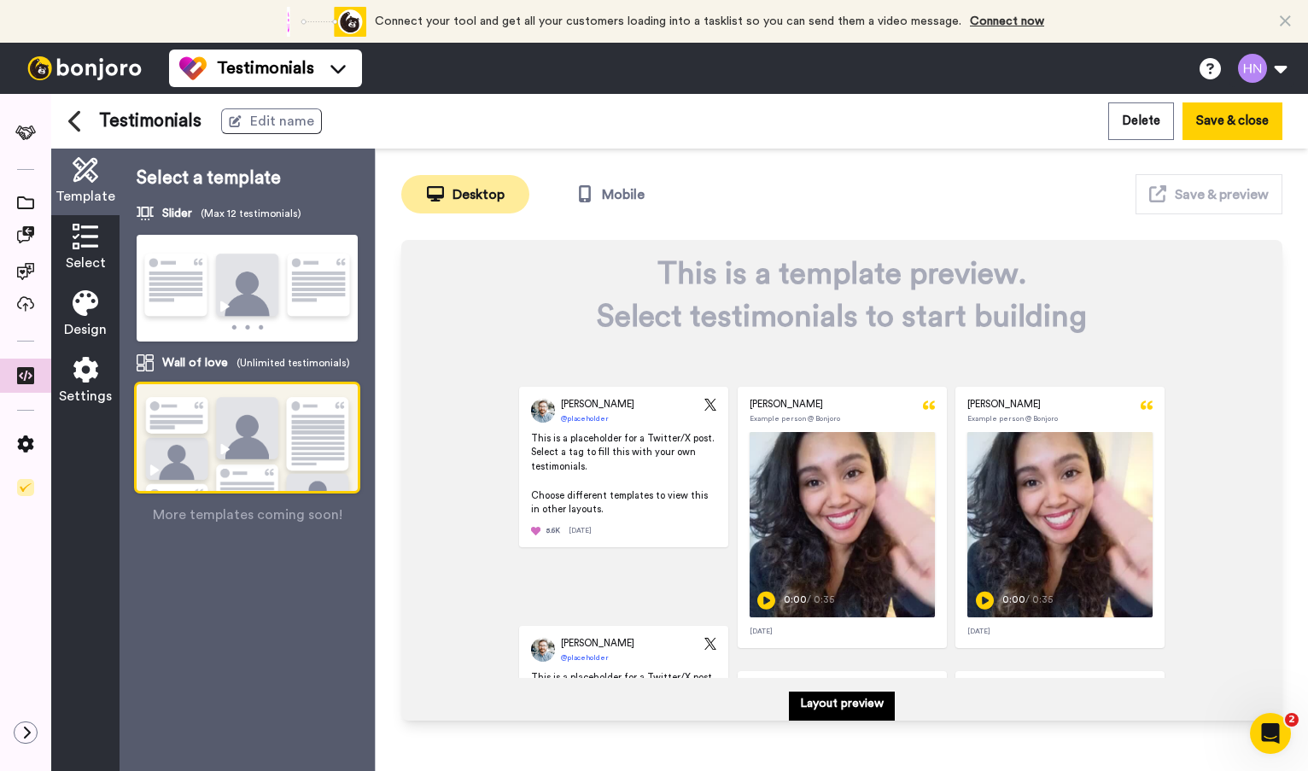
click at [232, 290] on img at bounding box center [247, 289] width 221 height 108
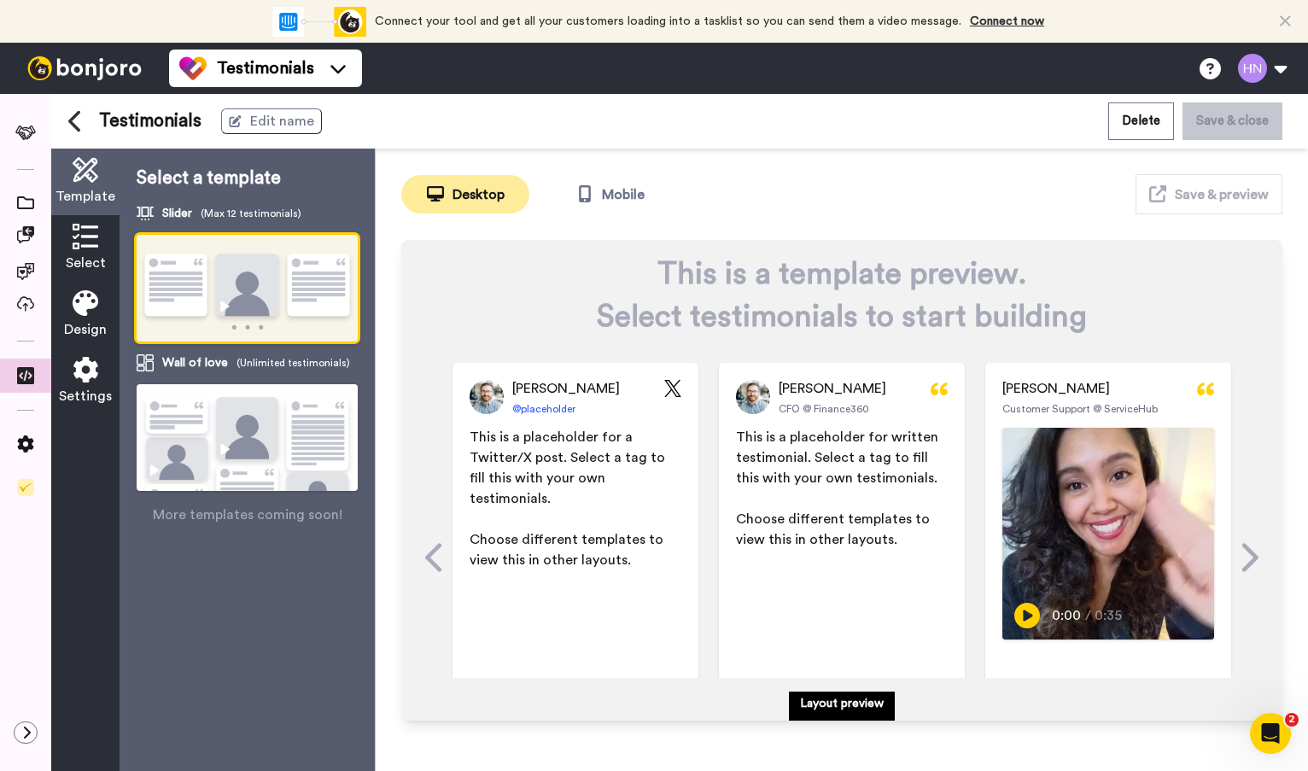
click at [224, 271] on img at bounding box center [247, 289] width 221 height 108
click at [230, 449] on img at bounding box center [247, 459] width 221 height 151
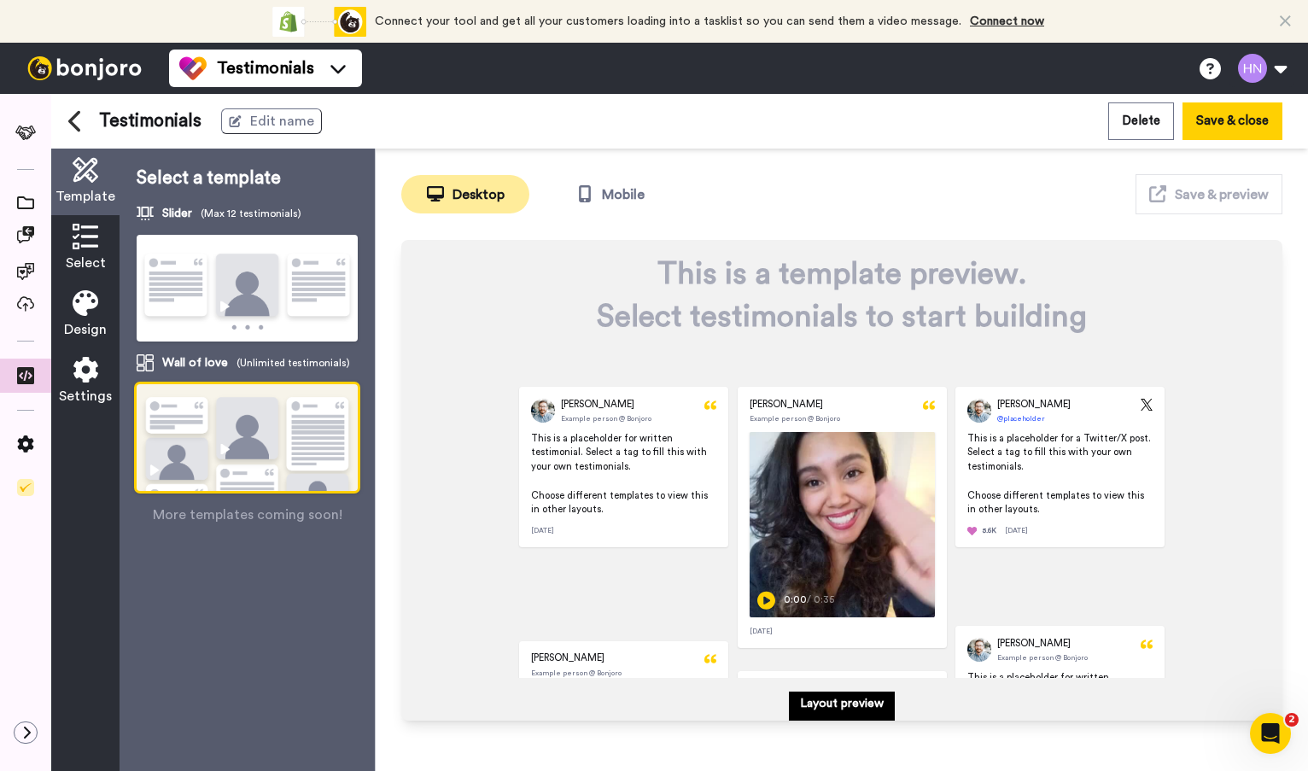
click at [224, 311] on img at bounding box center [247, 289] width 221 height 108
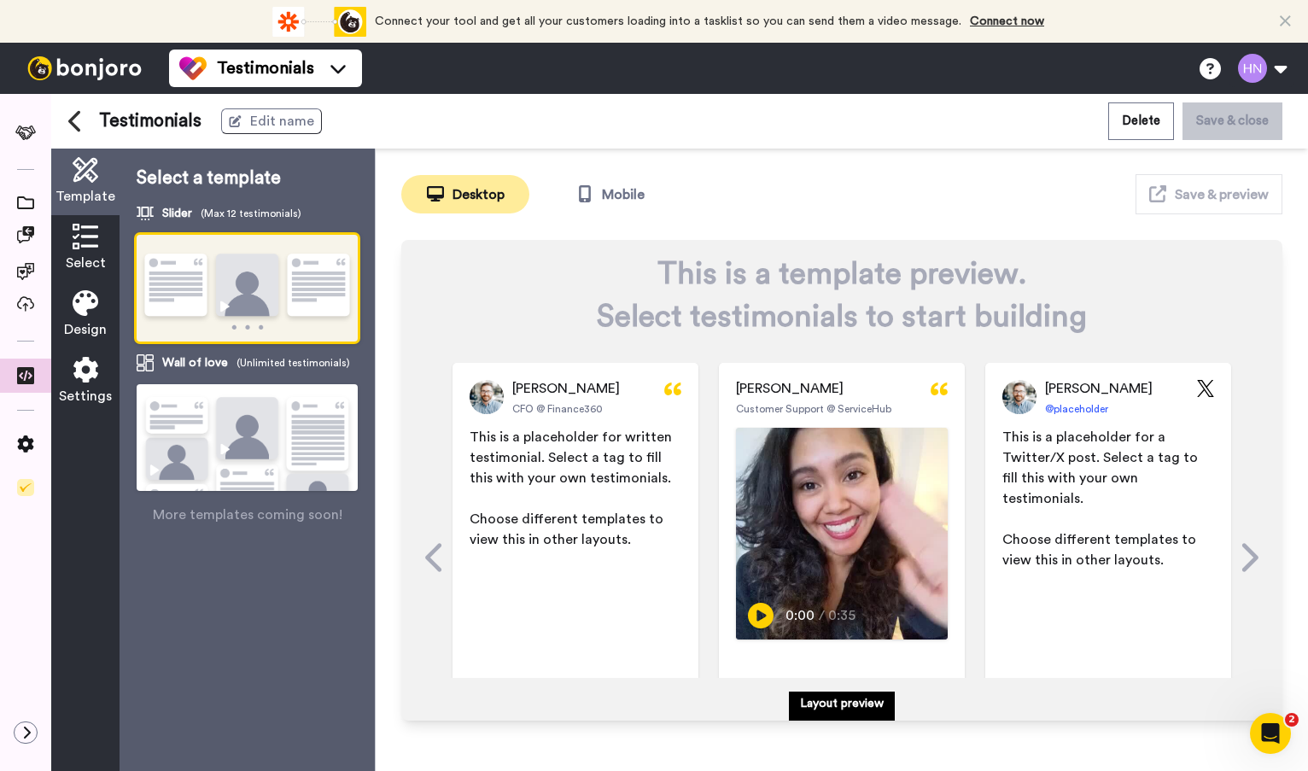
click at [87, 248] on icon at bounding box center [86, 237] width 26 height 26
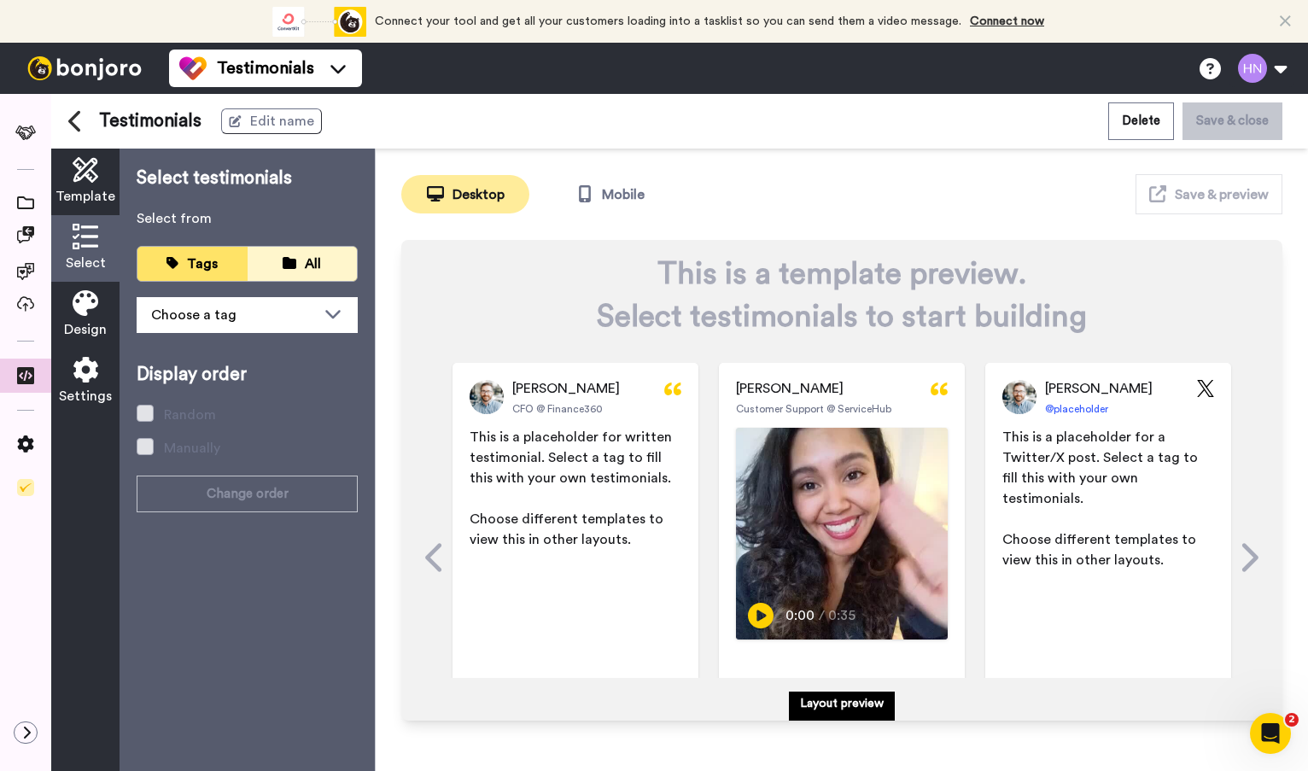
click at [283, 271] on div "All" at bounding box center [302, 264] width 85 height 20
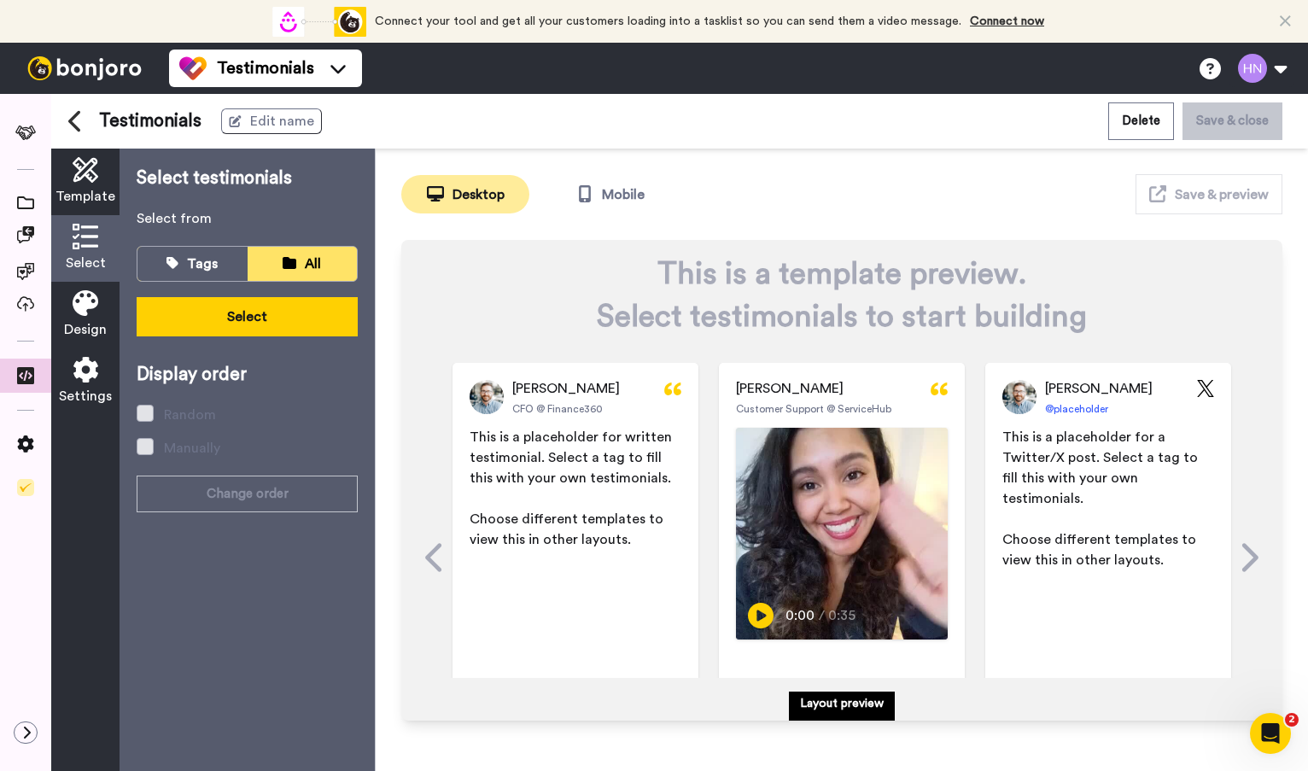
click at [296, 264] on div "All" at bounding box center [302, 264] width 85 height 20
click at [236, 314] on button "Select" at bounding box center [247, 316] width 221 height 39
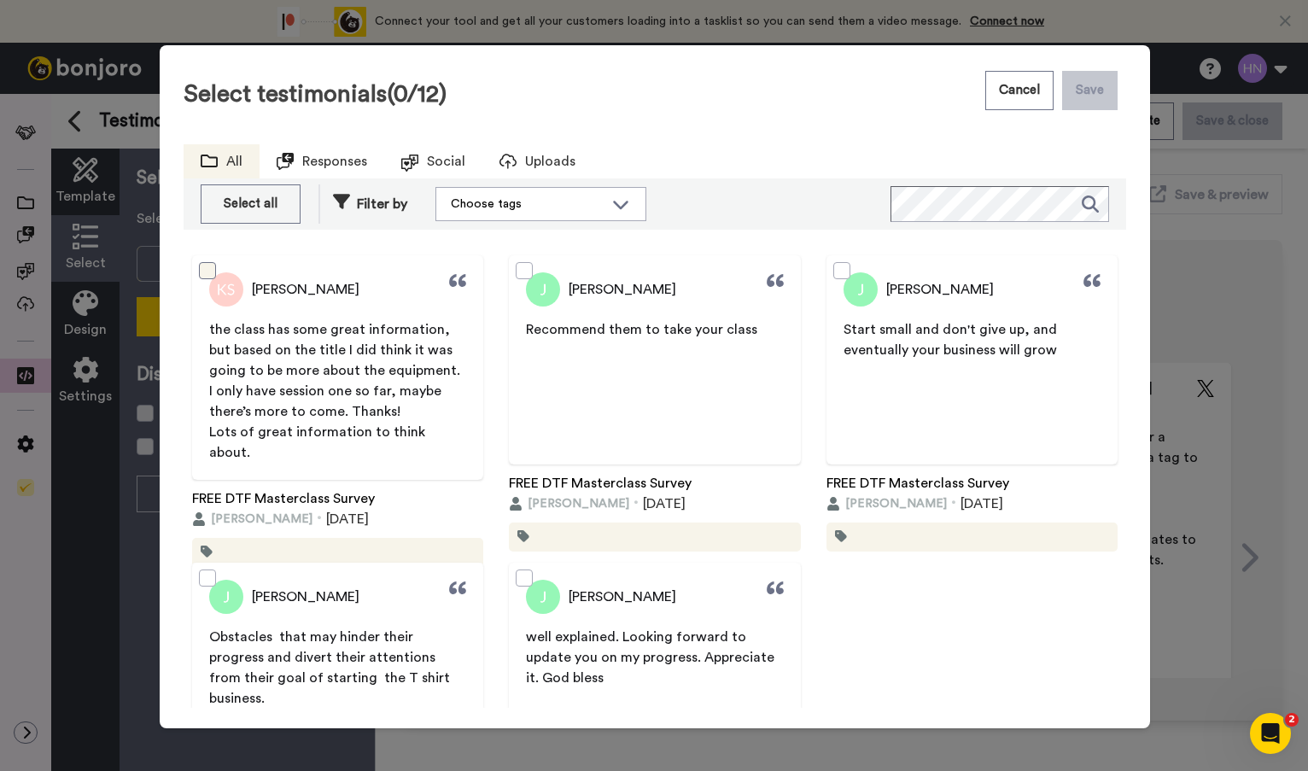
click at [205, 267] on span at bounding box center [207, 270] width 17 height 17
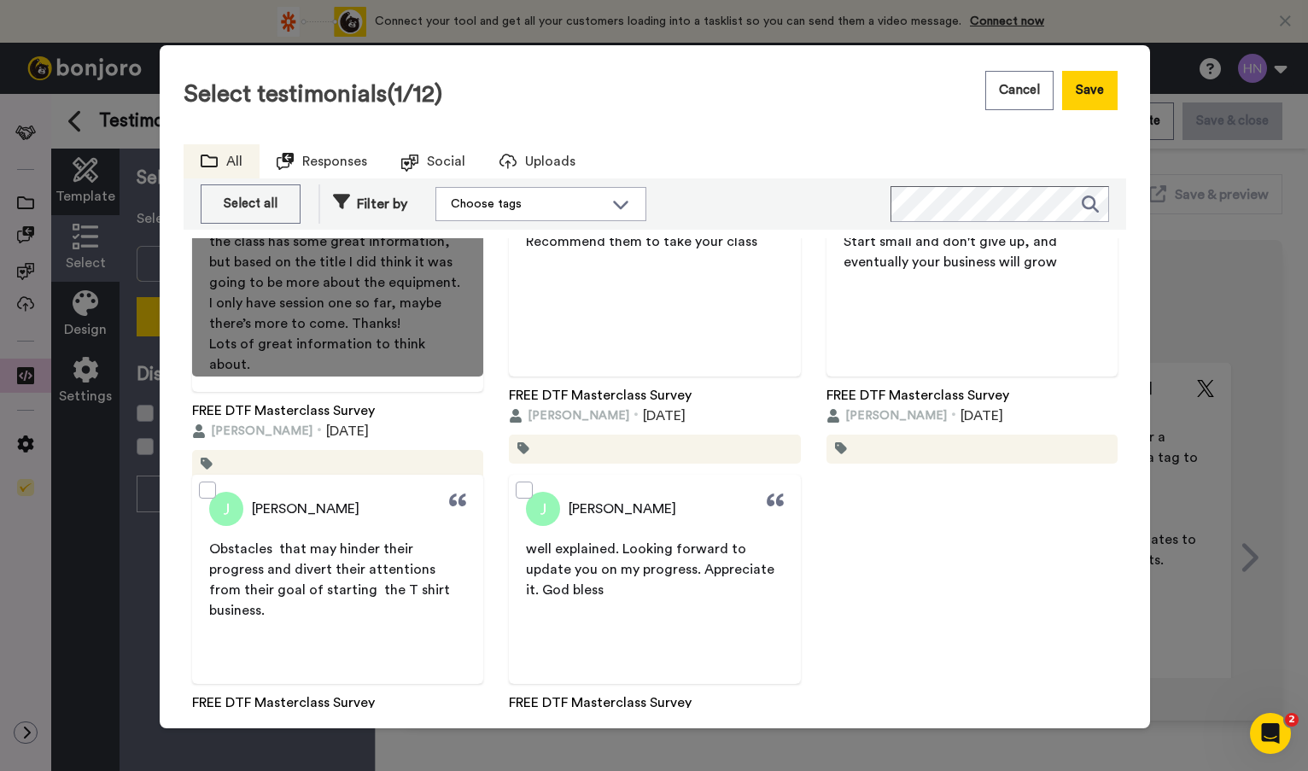
scroll to position [106, 0]
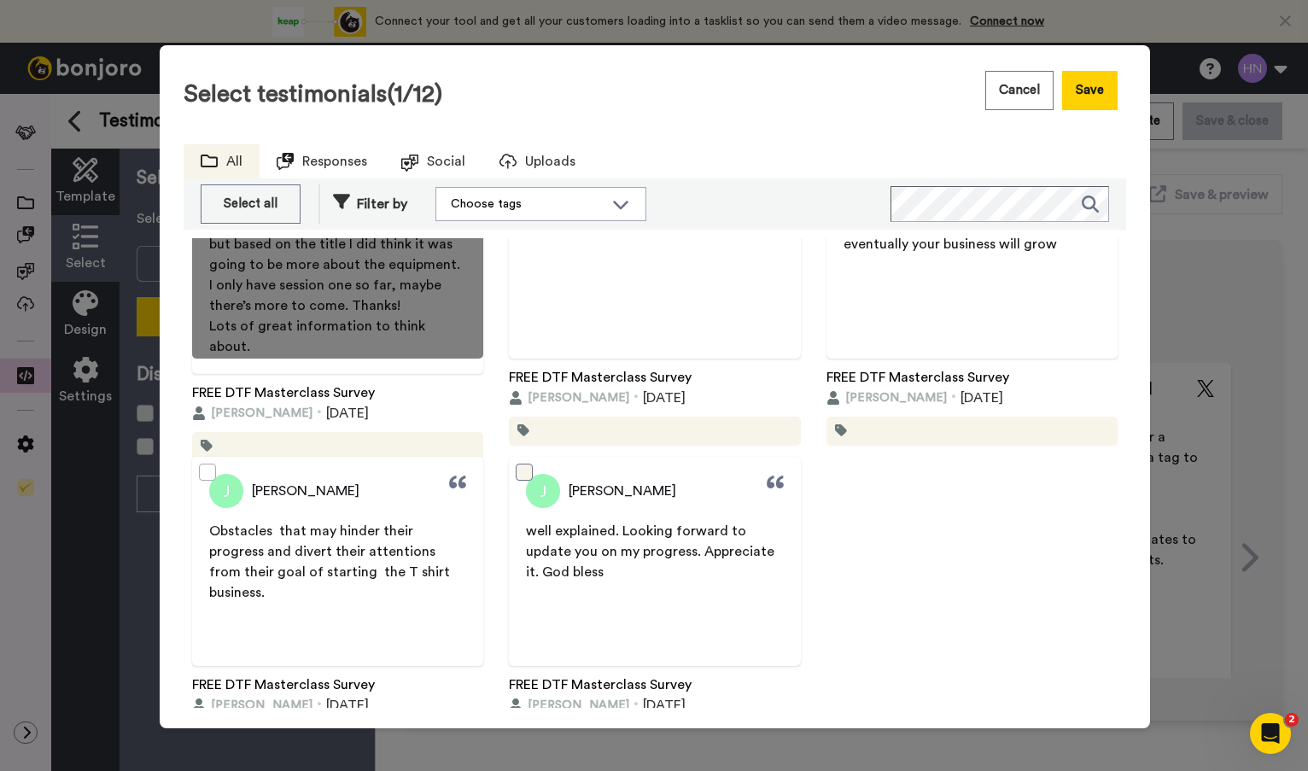
click at [516, 464] on span at bounding box center [524, 472] width 17 height 17
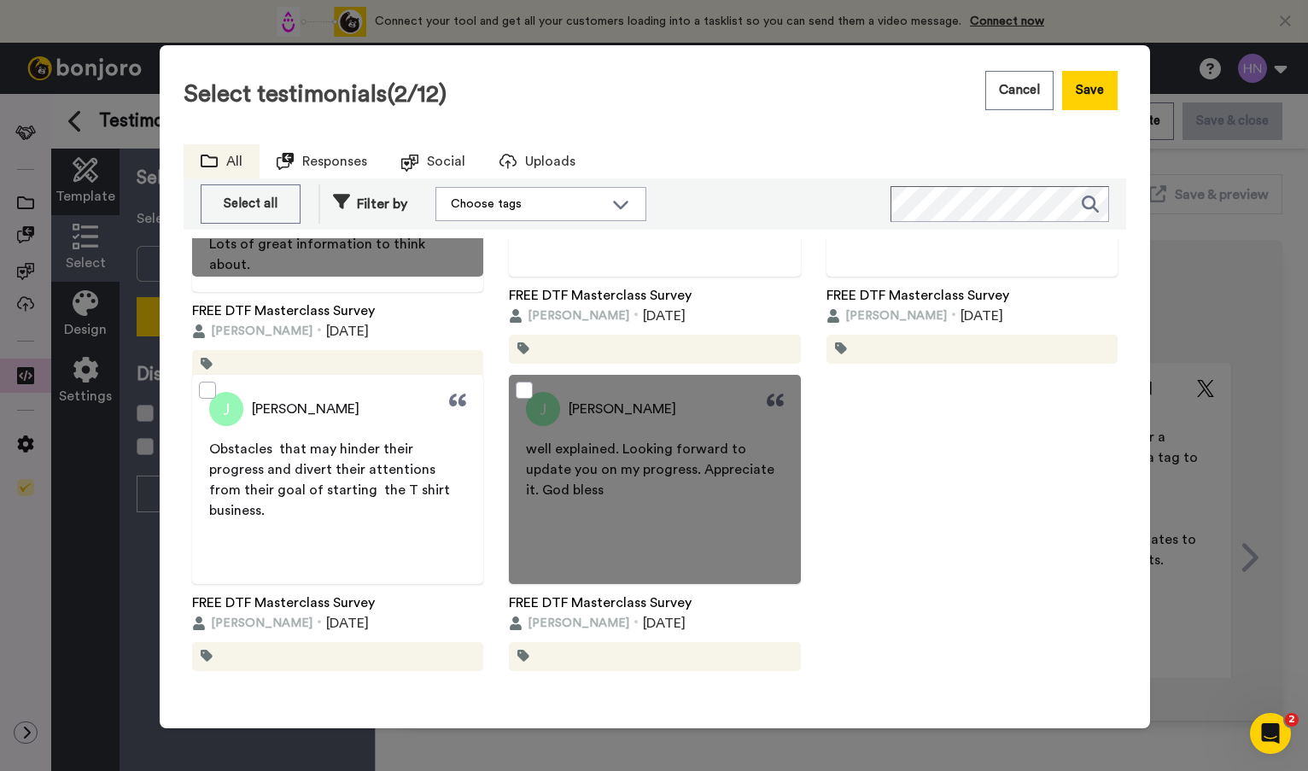
scroll to position [0, 0]
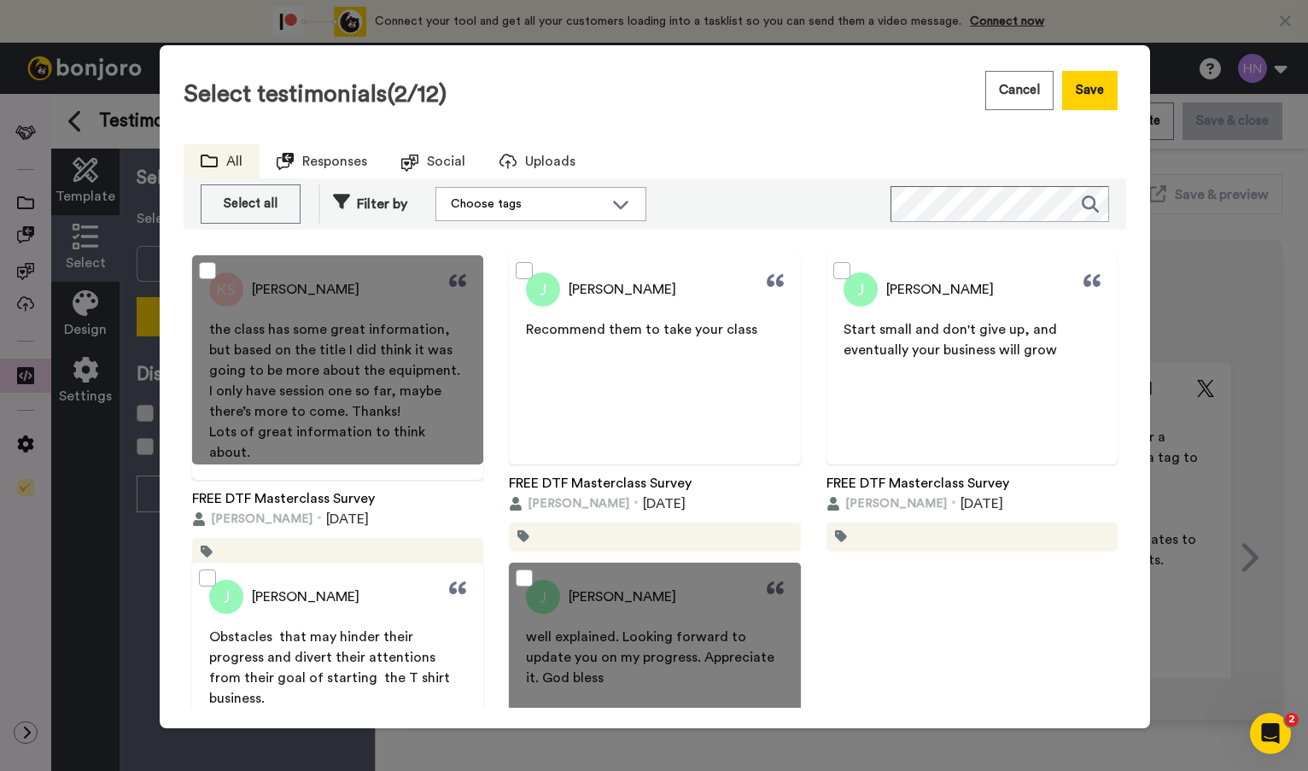
click at [879, 125] on div "Select testimonials (2/12) Cancel Save All Responses Social Uploads Select all …" at bounding box center [655, 384] width 942 height 645
click at [351, 160] on span "Responses" at bounding box center [334, 161] width 65 height 20
click at [207, 162] on div "All" at bounding box center [222, 161] width 76 height 34
click at [1082, 79] on button "Save" at bounding box center [1089, 90] width 55 height 39
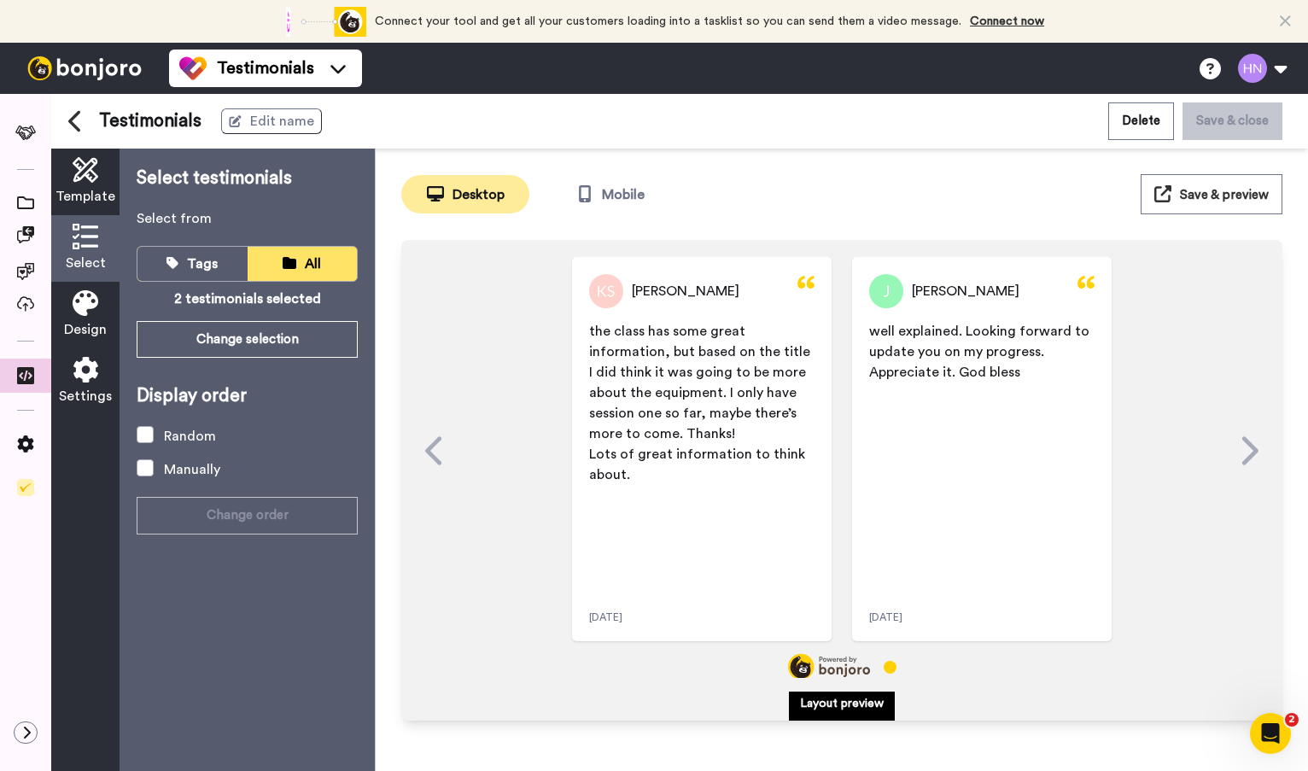
click at [74, 169] on icon at bounding box center [86, 170] width 26 height 26
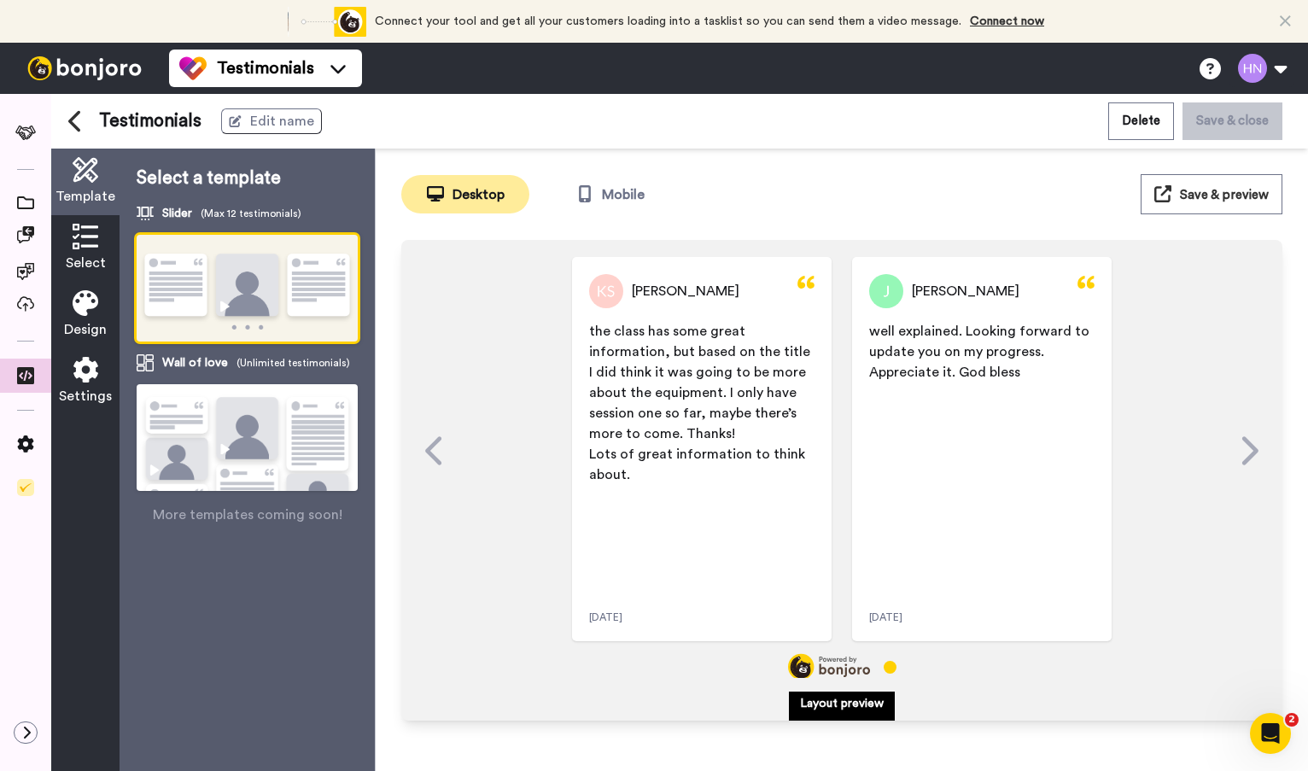
click at [90, 255] on span "Select" at bounding box center [86, 263] width 40 height 20
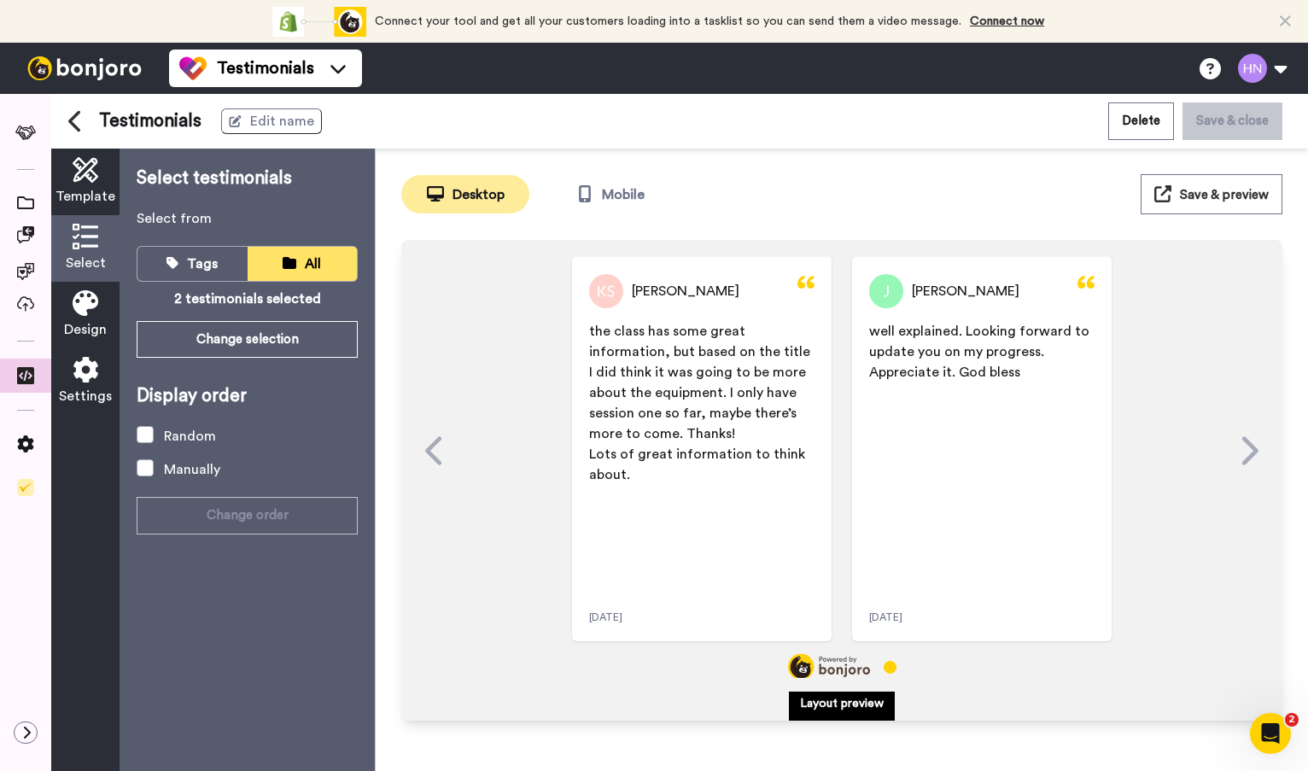
click at [90, 329] on span "Design" at bounding box center [85, 329] width 43 height 20
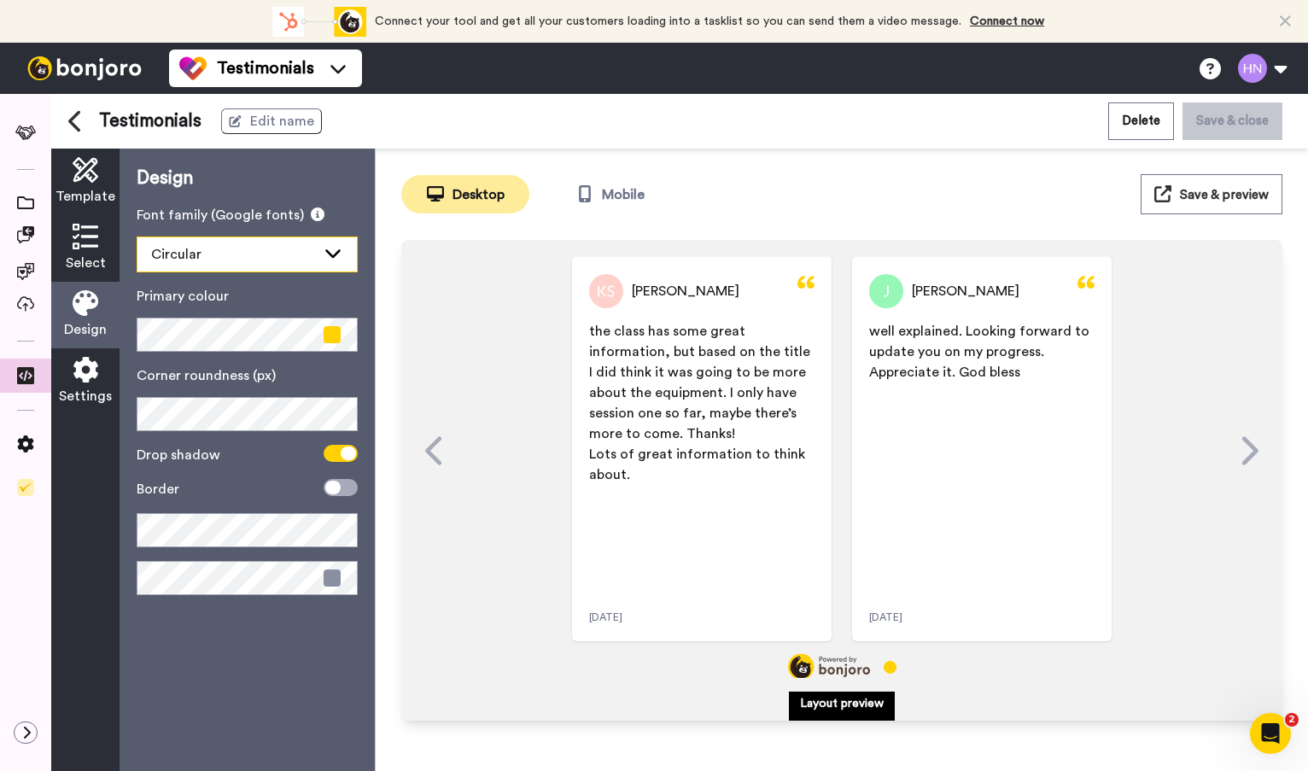
click at [342, 248] on icon at bounding box center [333, 252] width 20 height 17
click at [342, 209] on label "Font family (Google fonts)" at bounding box center [247, 215] width 221 height 20
click at [335, 488] on icon at bounding box center [332, 488] width 15 height 14
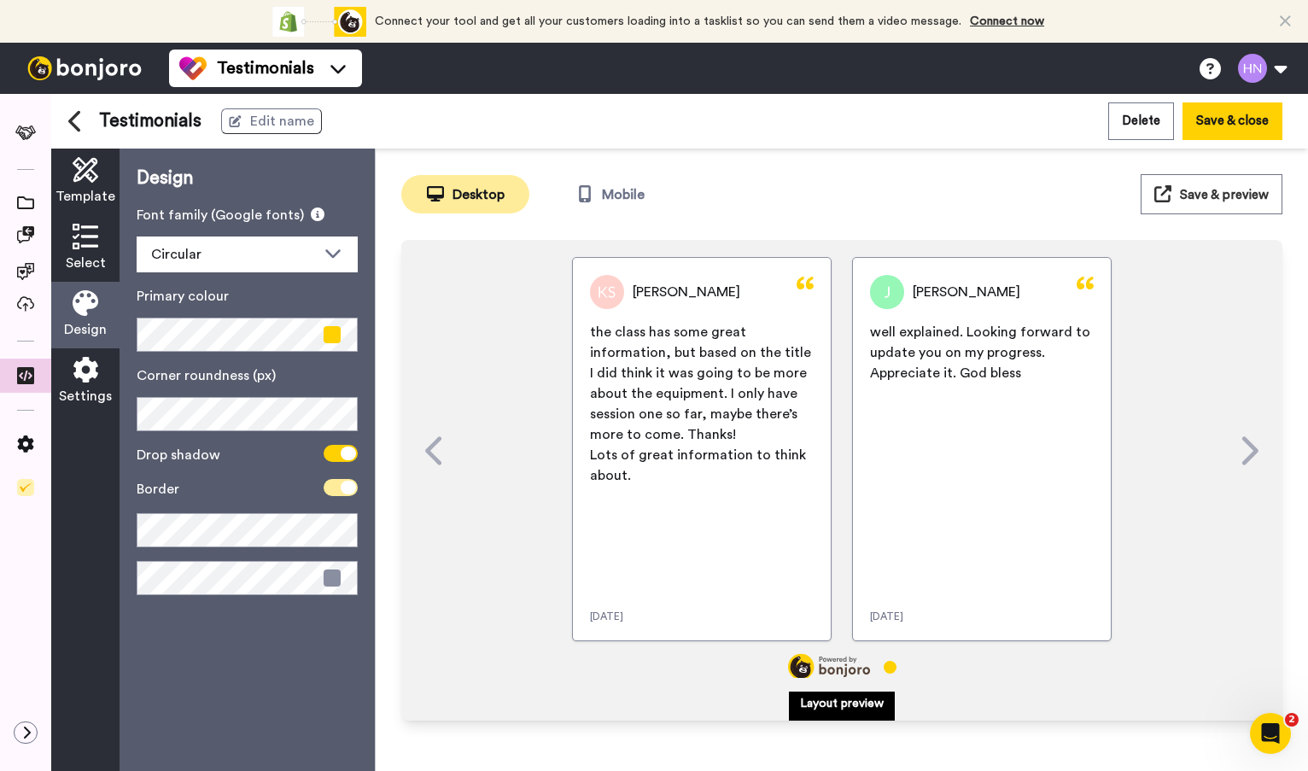
click at [335, 488] on span at bounding box center [341, 487] width 34 height 17
click at [335, 488] on icon at bounding box center [332, 488] width 15 height 14
click at [335, 488] on span at bounding box center [341, 487] width 34 height 17
click at [90, 376] on icon at bounding box center [86, 370] width 26 height 26
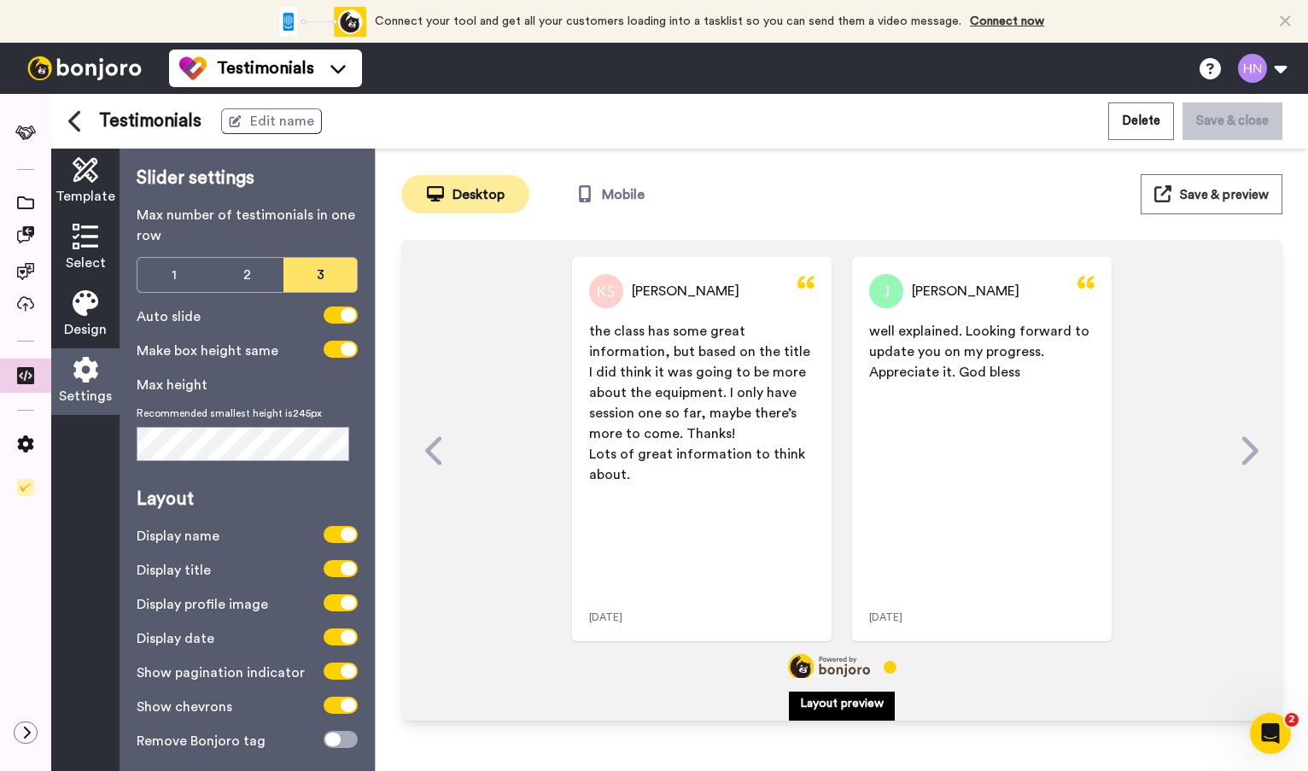
scroll to position [15, 0]
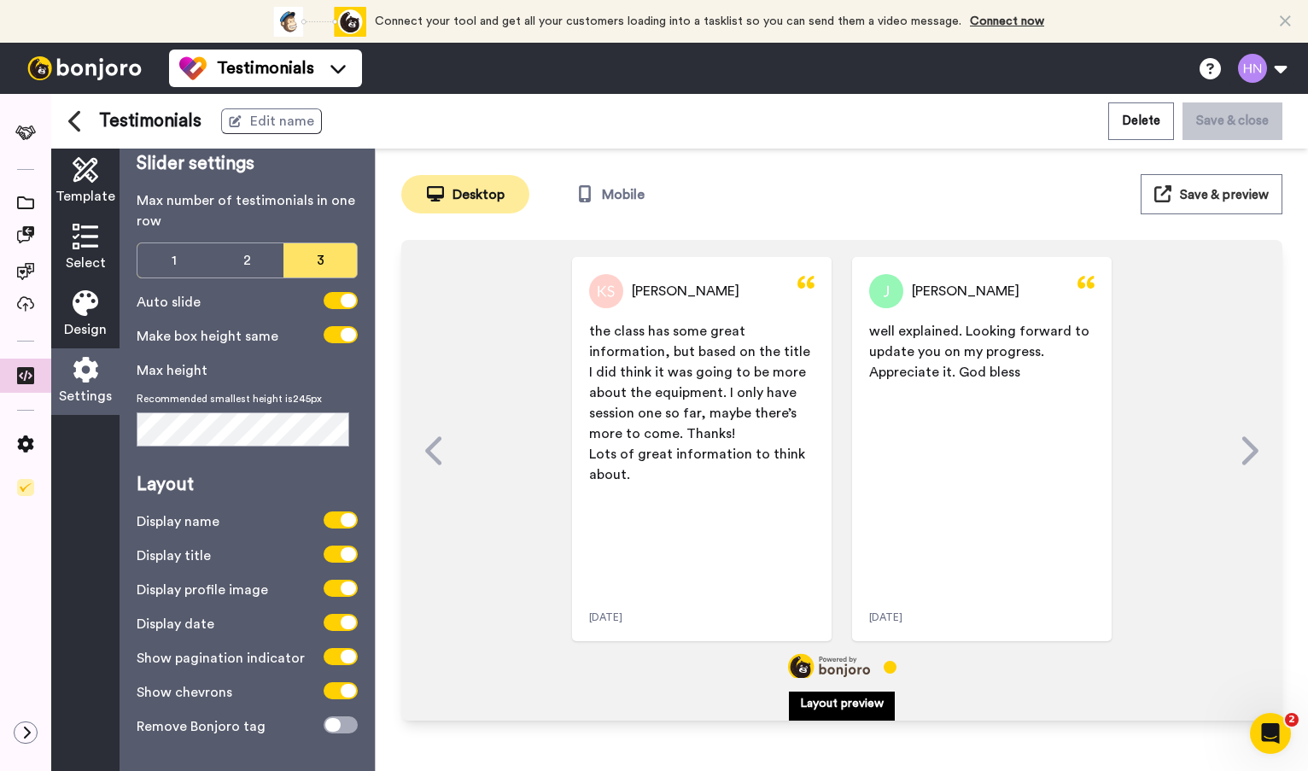
click at [1245, 189] on span "Save & preview" at bounding box center [1224, 195] width 89 height 13
click at [609, 194] on button "Mobile" at bounding box center [610, 194] width 128 height 38
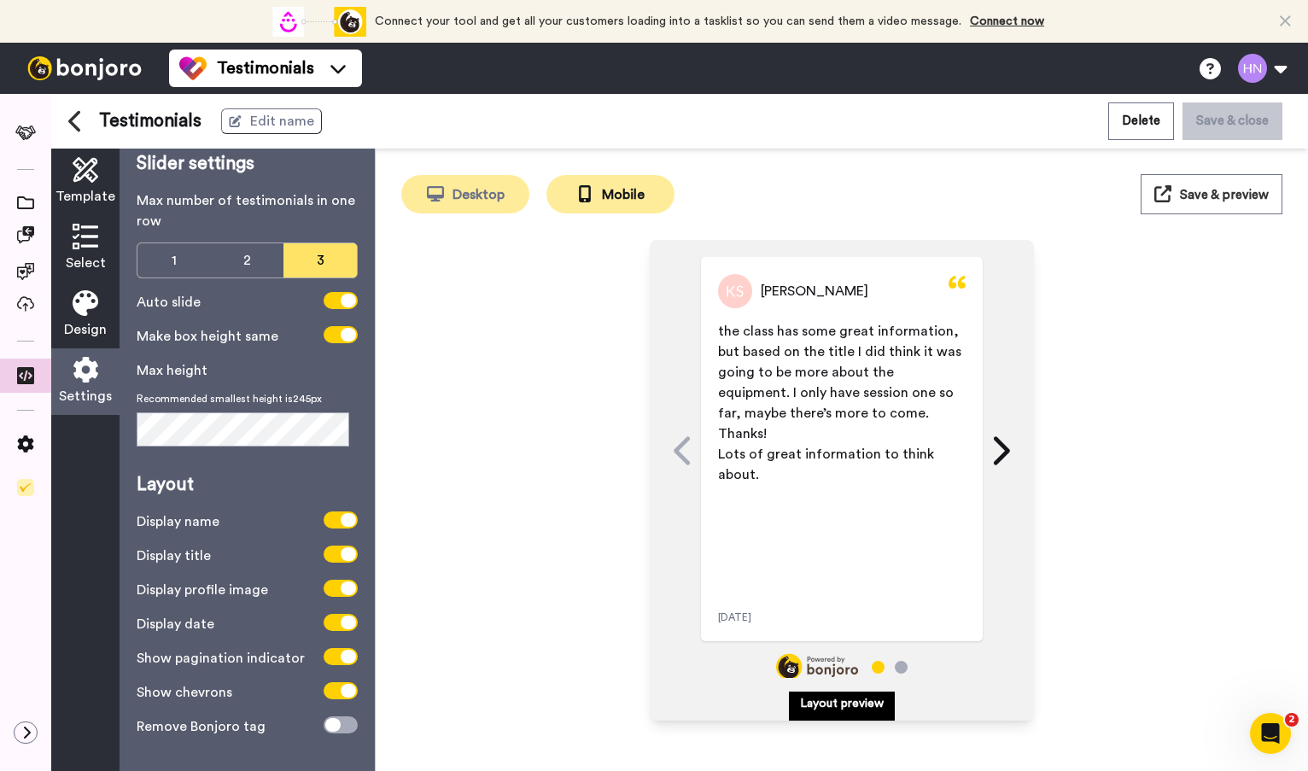
click at [453, 200] on button "Desktop" at bounding box center [465, 194] width 128 height 38
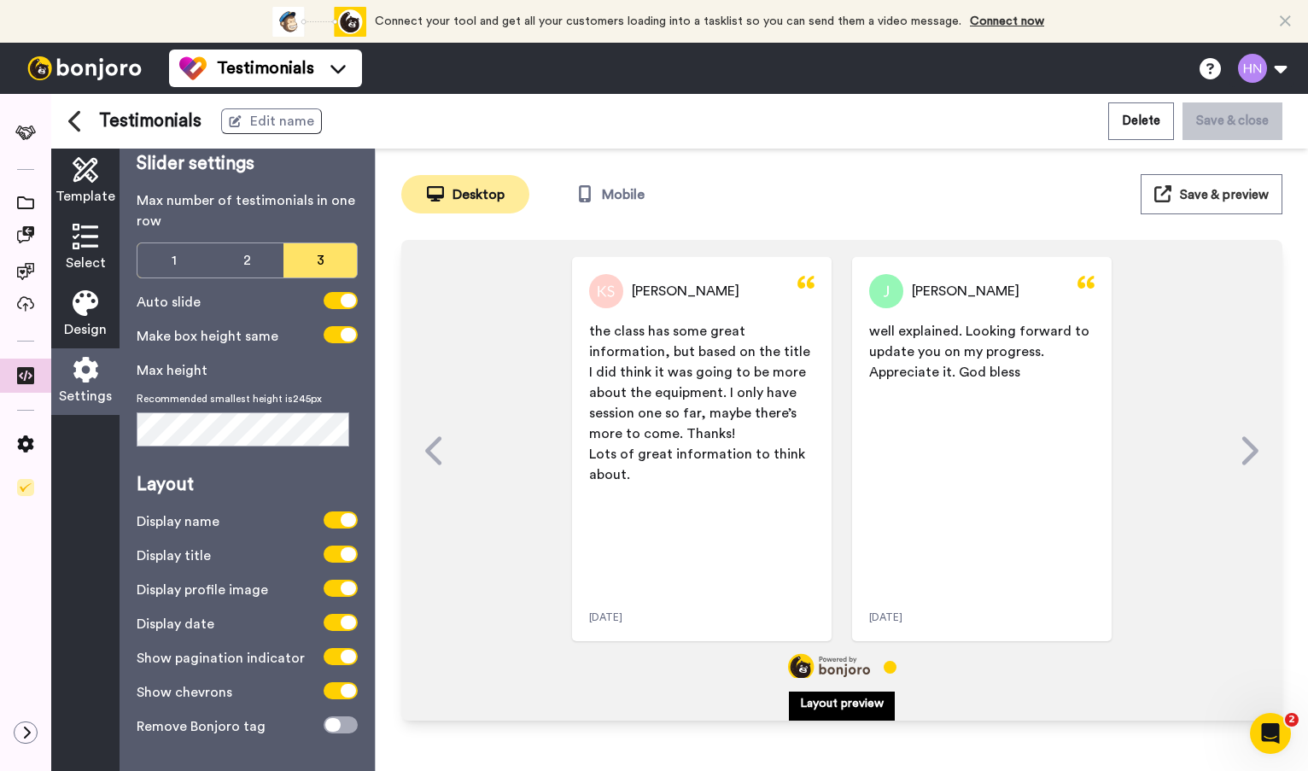
click at [1228, 191] on span "Save & preview" at bounding box center [1224, 195] width 89 height 13
click at [329, 336] on span at bounding box center [341, 334] width 34 height 17
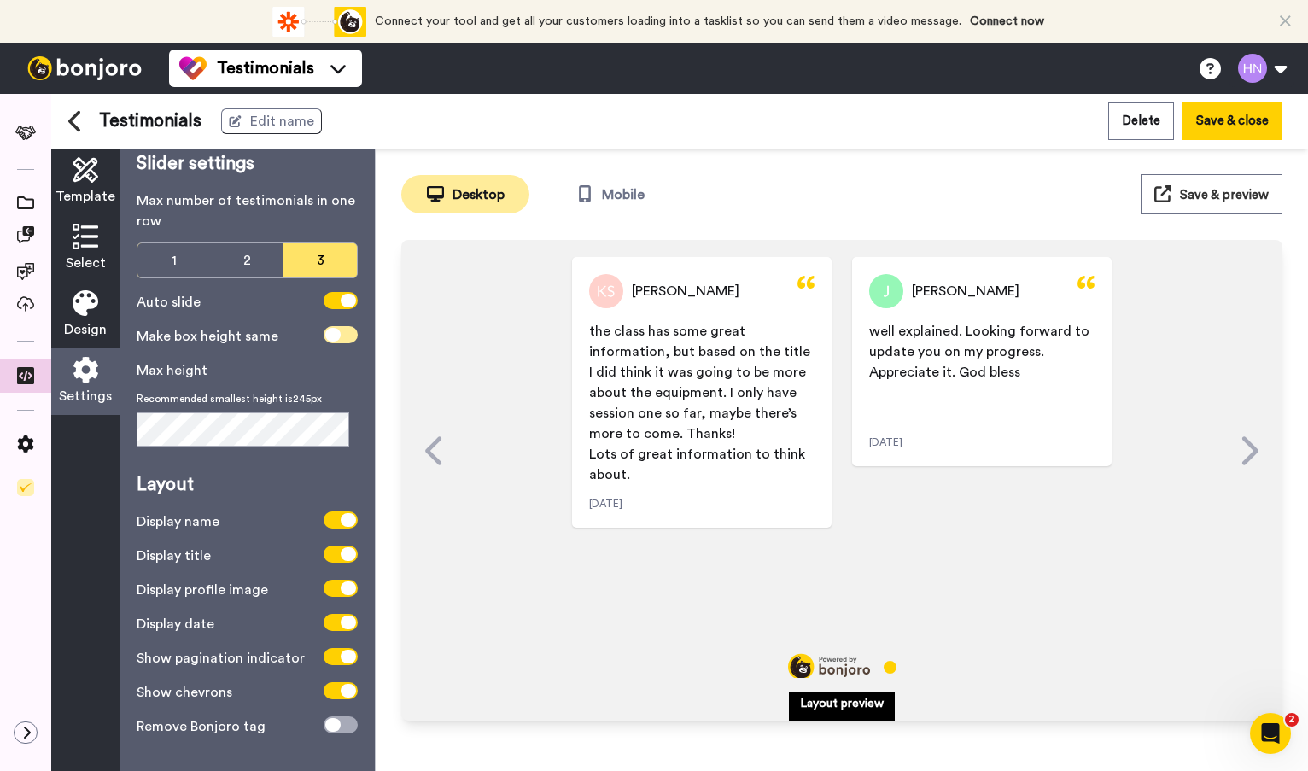
click at [329, 336] on icon at bounding box center [332, 335] width 15 height 14
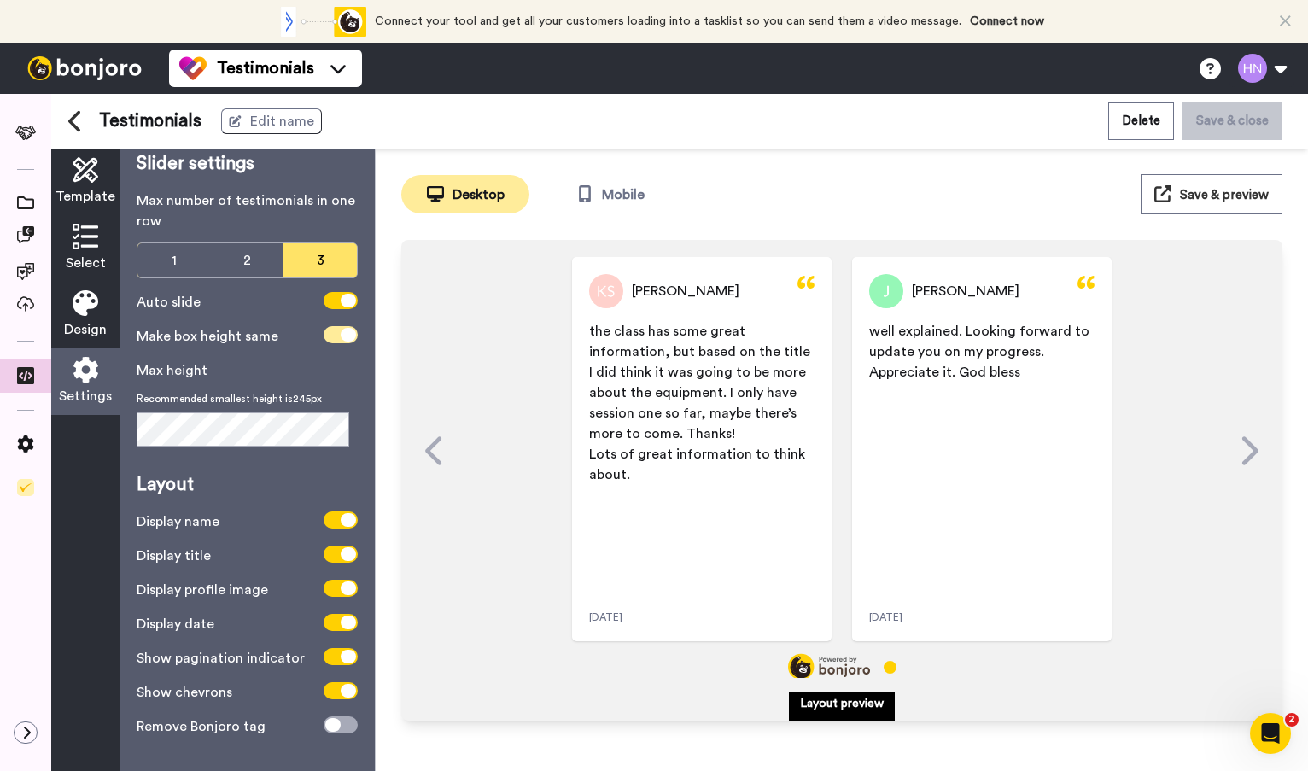
click at [329, 336] on span at bounding box center [341, 334] width 34 height 17
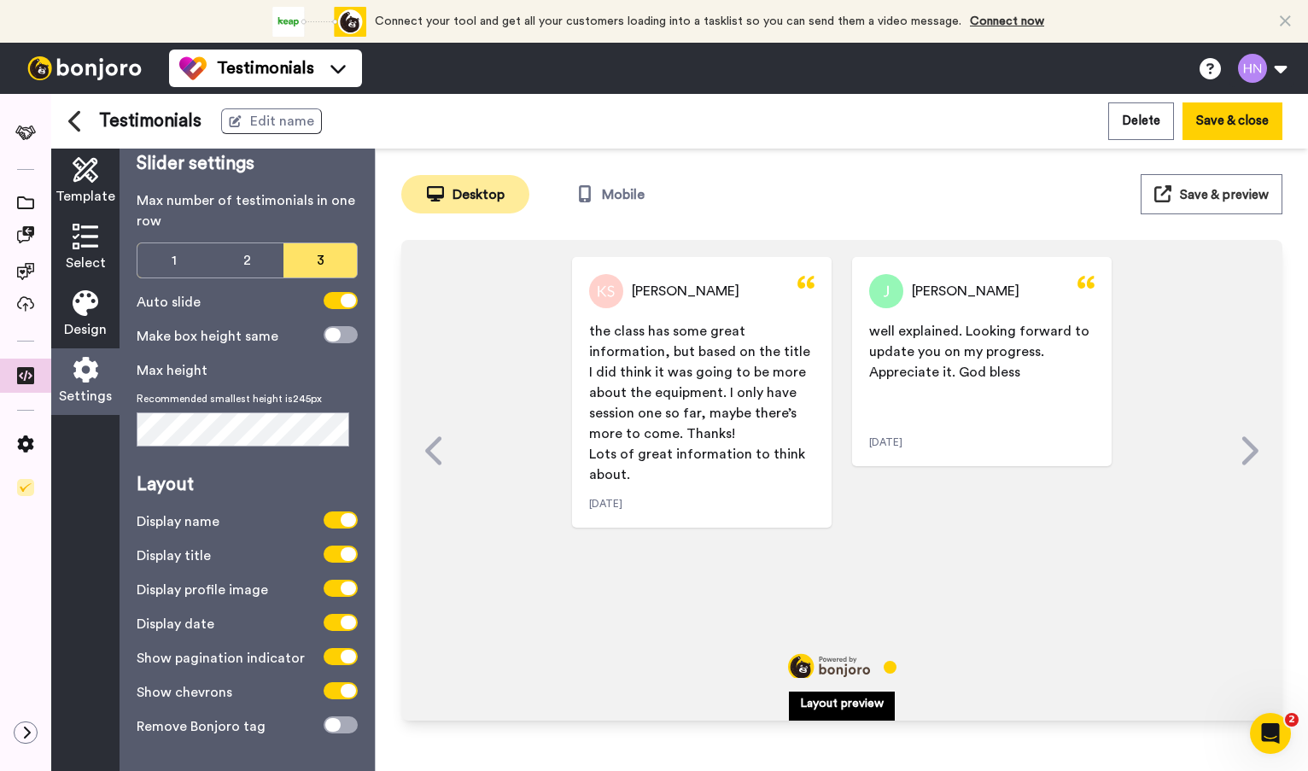
click at [95, 187] on span "Template" at bounding box center [85, 196] width 60 height 20
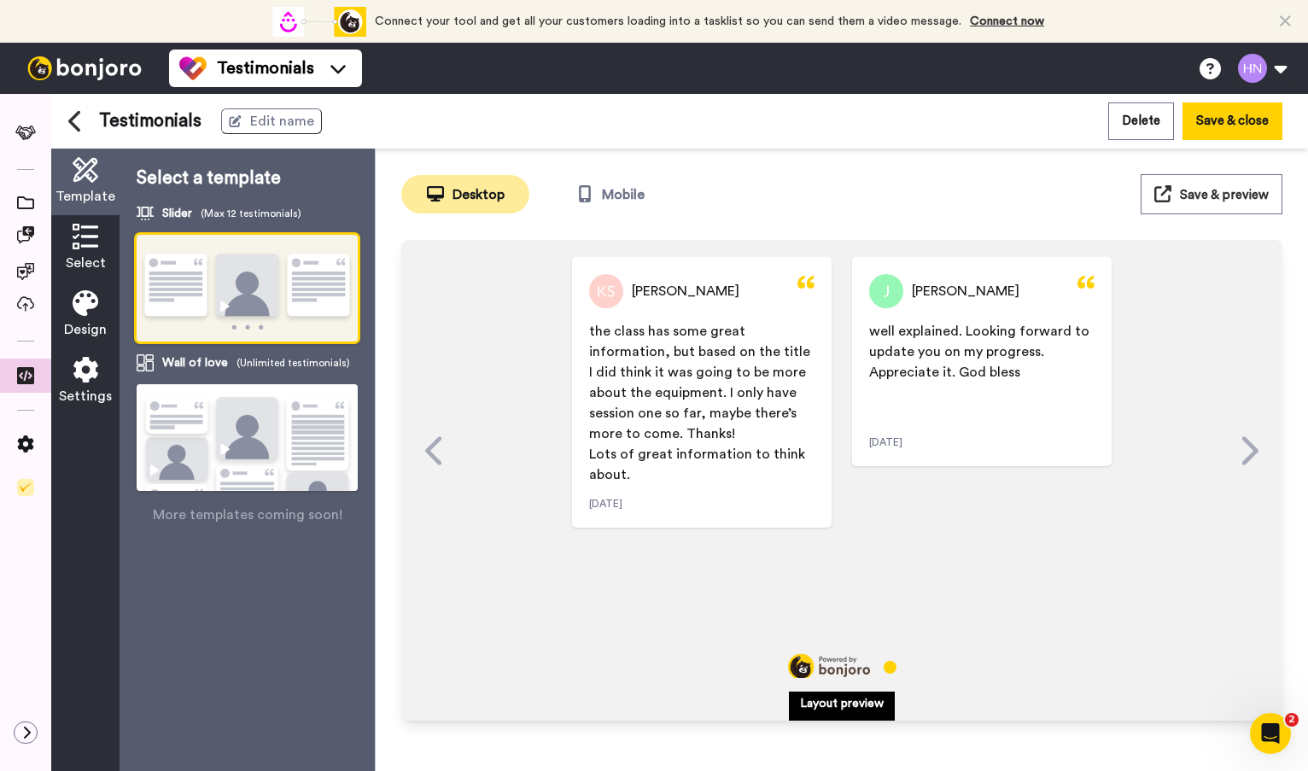
click at [85, 242] on icon at bounding box center [86, 237] width 26 height 26
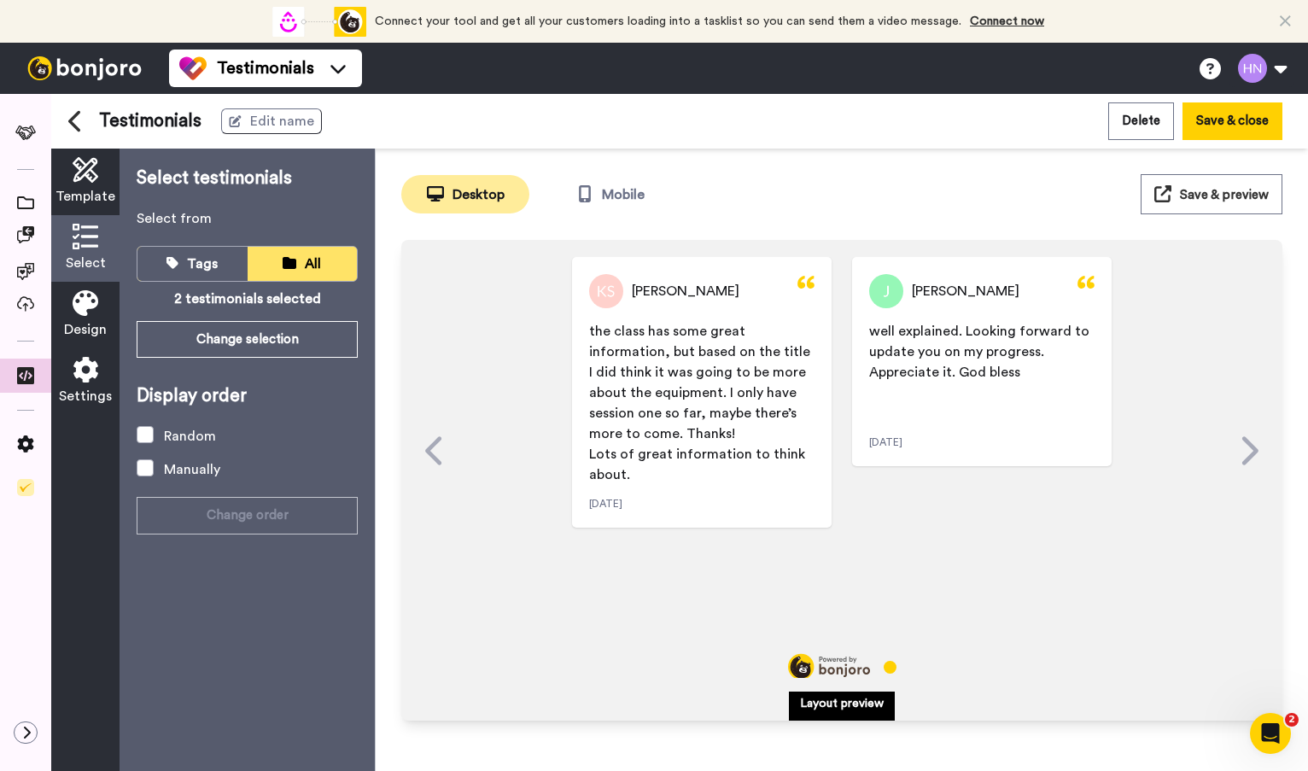
click at [88, 186] on span "Template" at bounding box center [85, 196] width 60 height 20
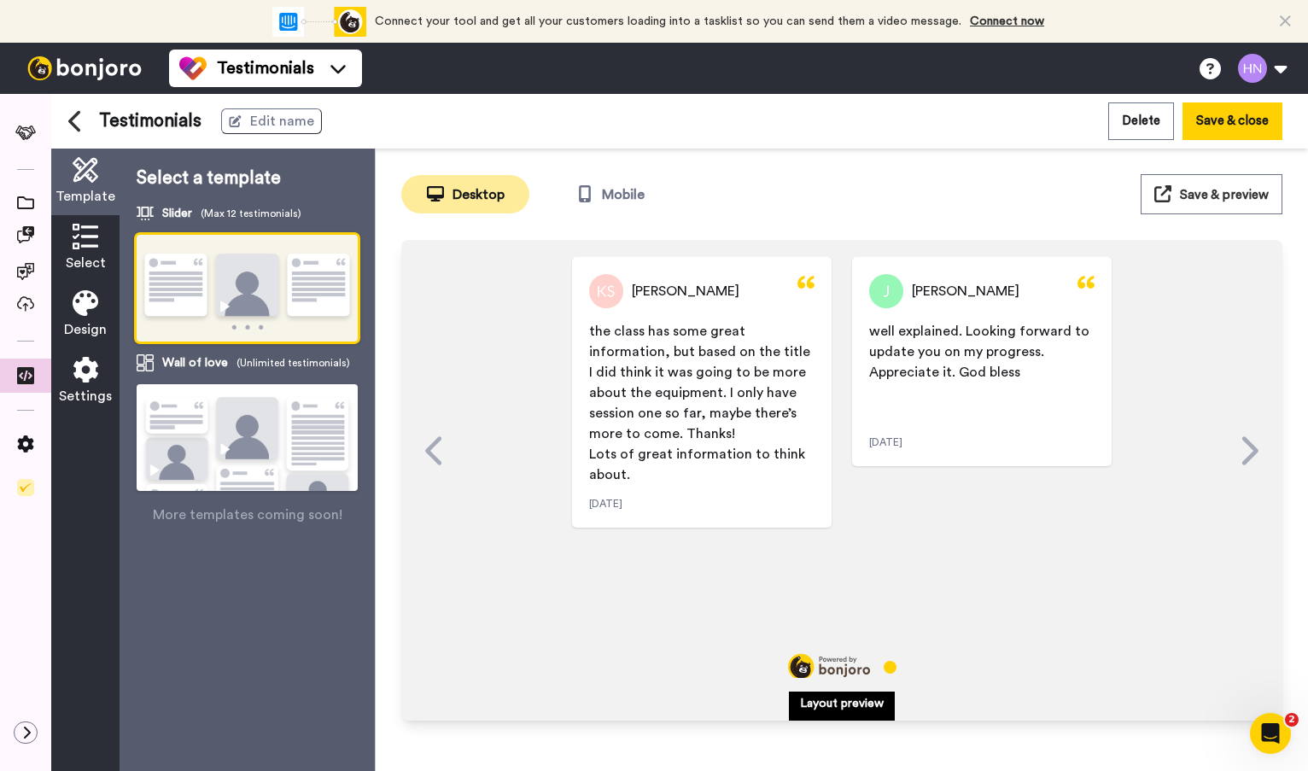
click at [185, 429] on img at bounding box center [247, 459] width 221 height 151
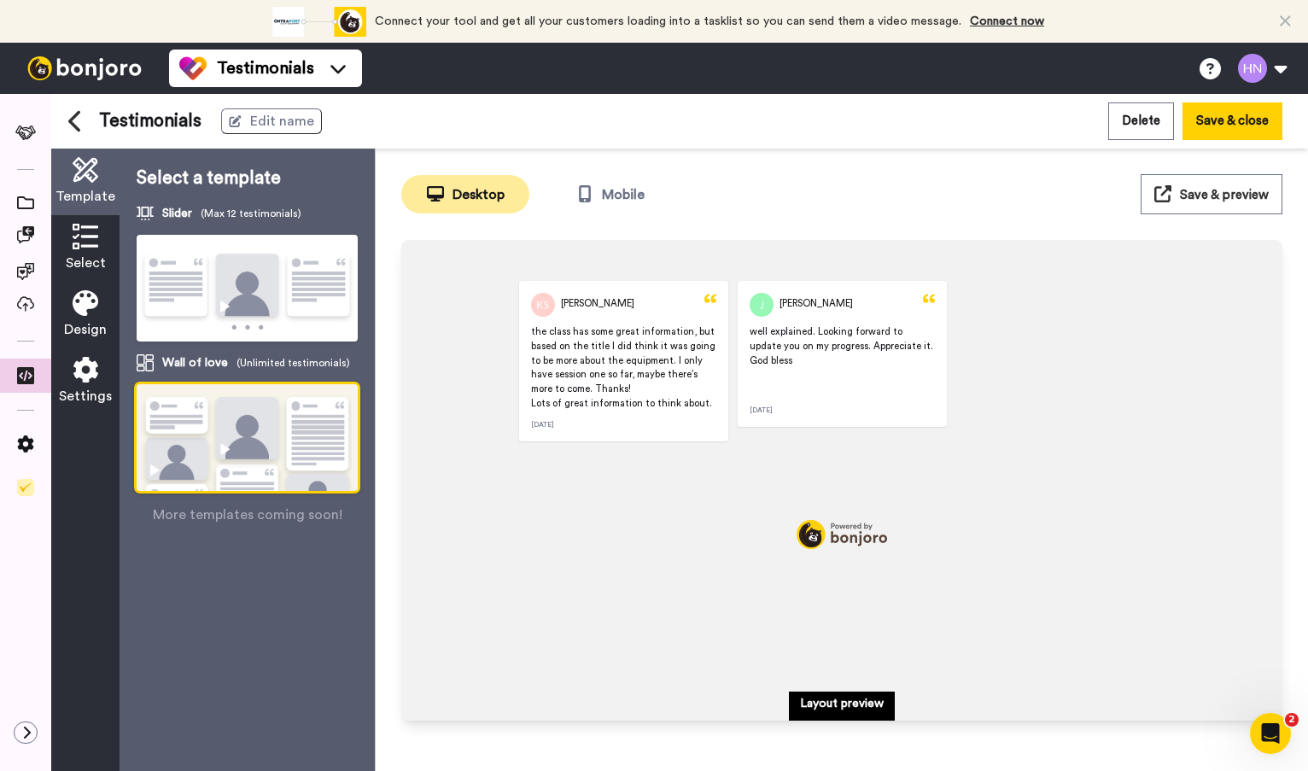
click at [221, 306] on img at bounding box center [247, 289] width 221 height 108
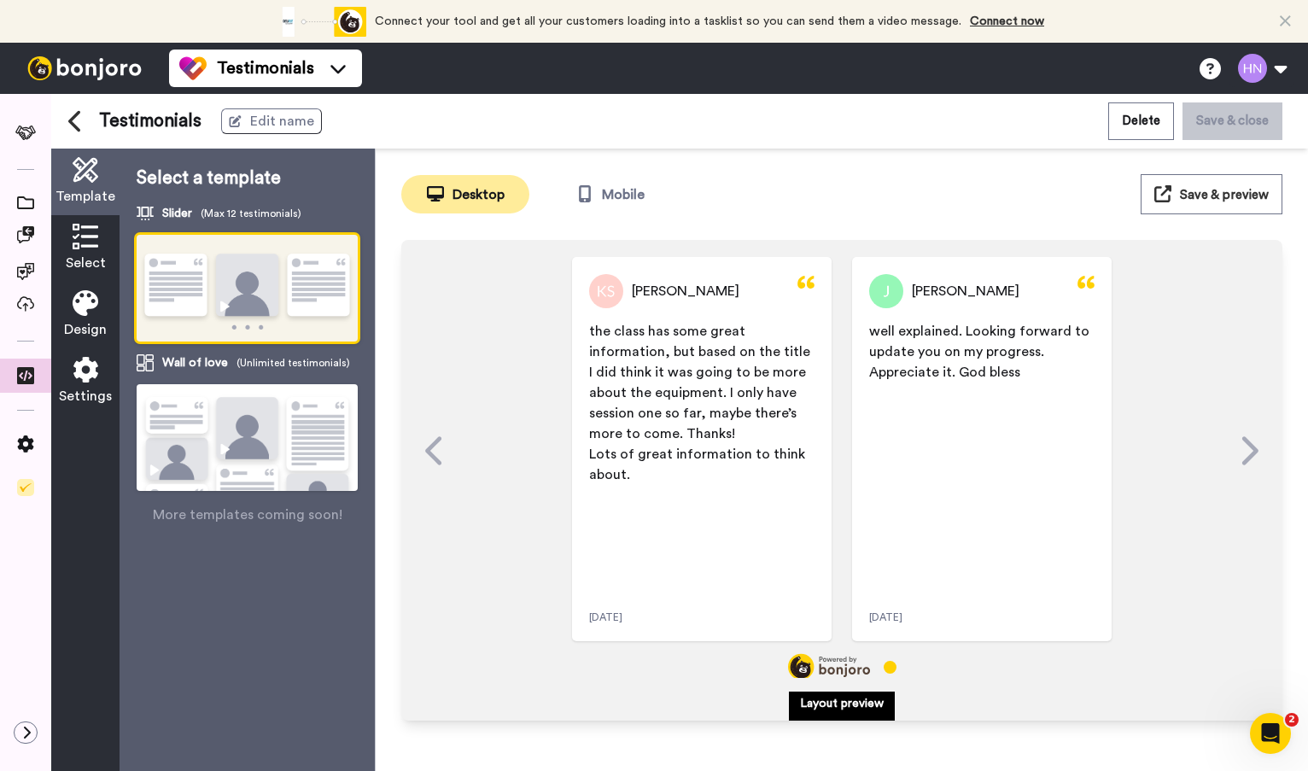
click at [85, 228] on icon at bounding box center [86, 237] width 26 height 26
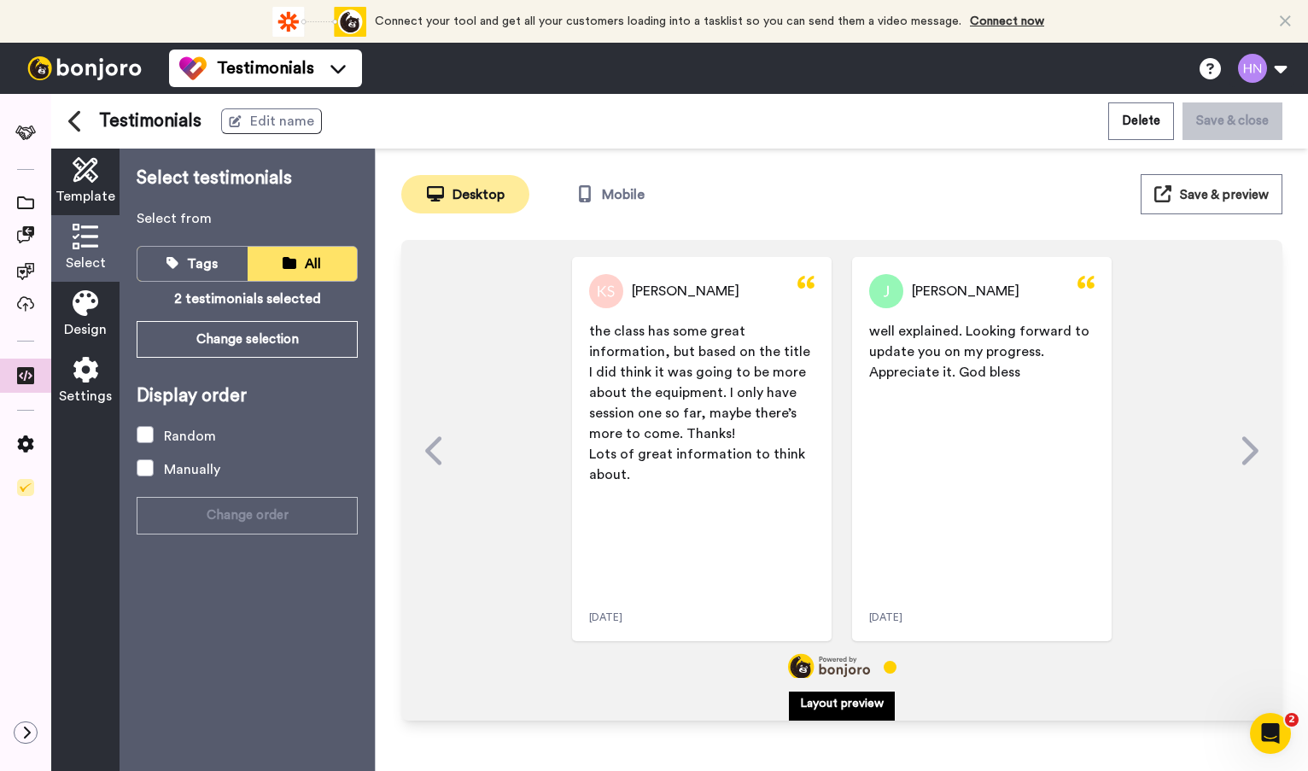
click at [82, 310] on icon at bounding box center [86, 303] width 26 height 26
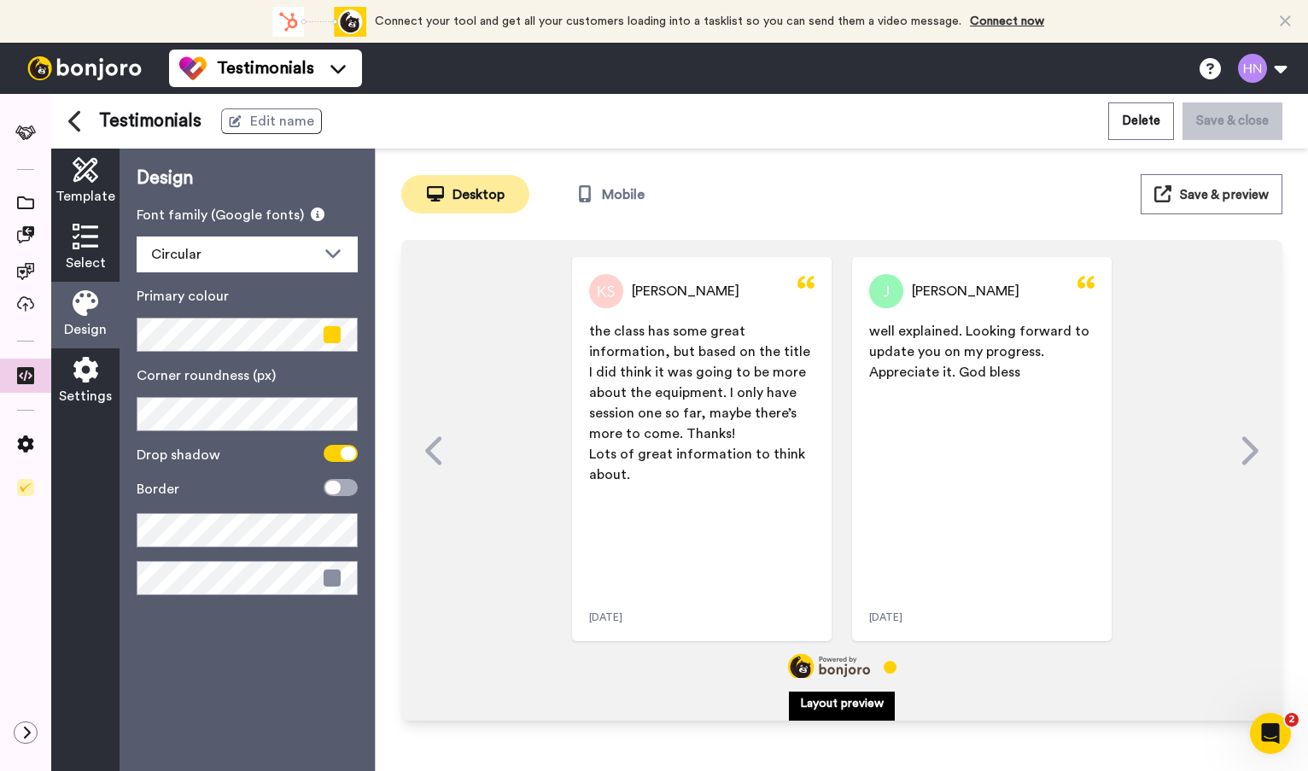
click at [88, 382] on div "Settings" at bounding box center [85, 381] width 68 height 67
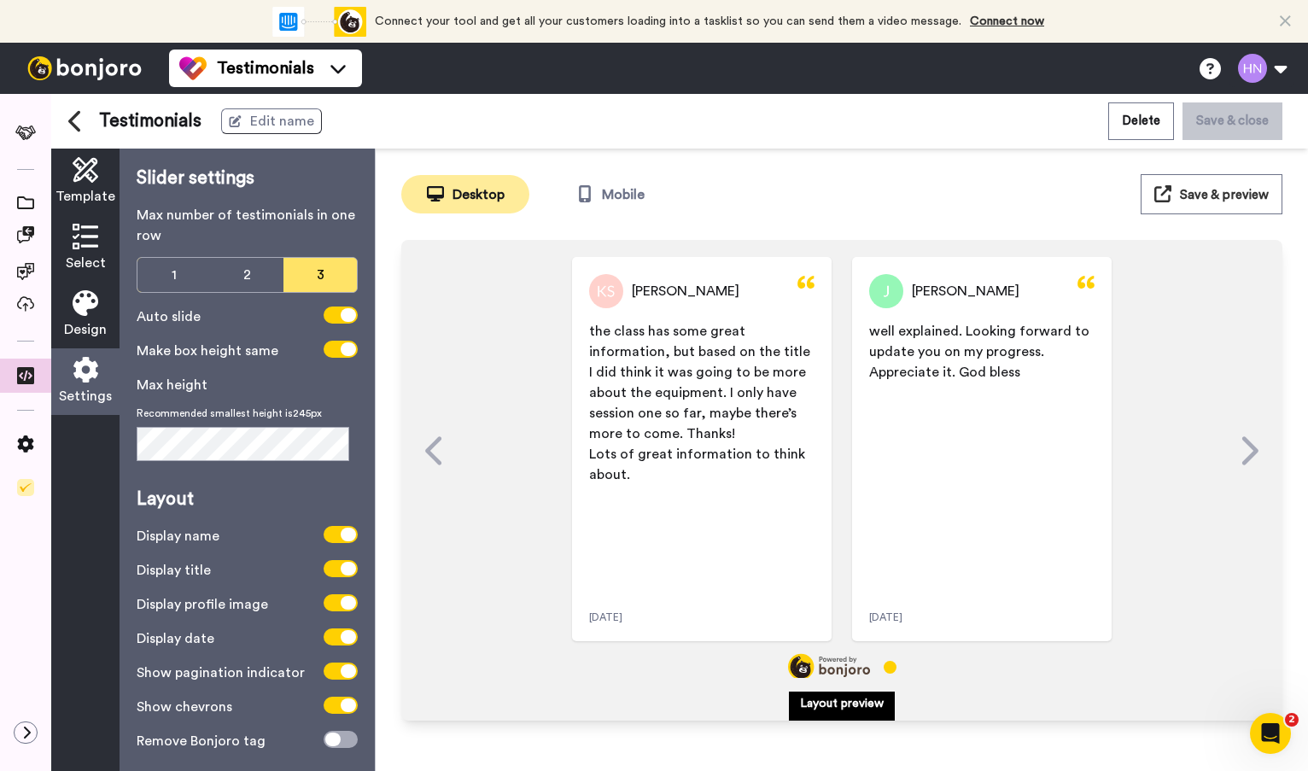
scroll to position [15, 0]
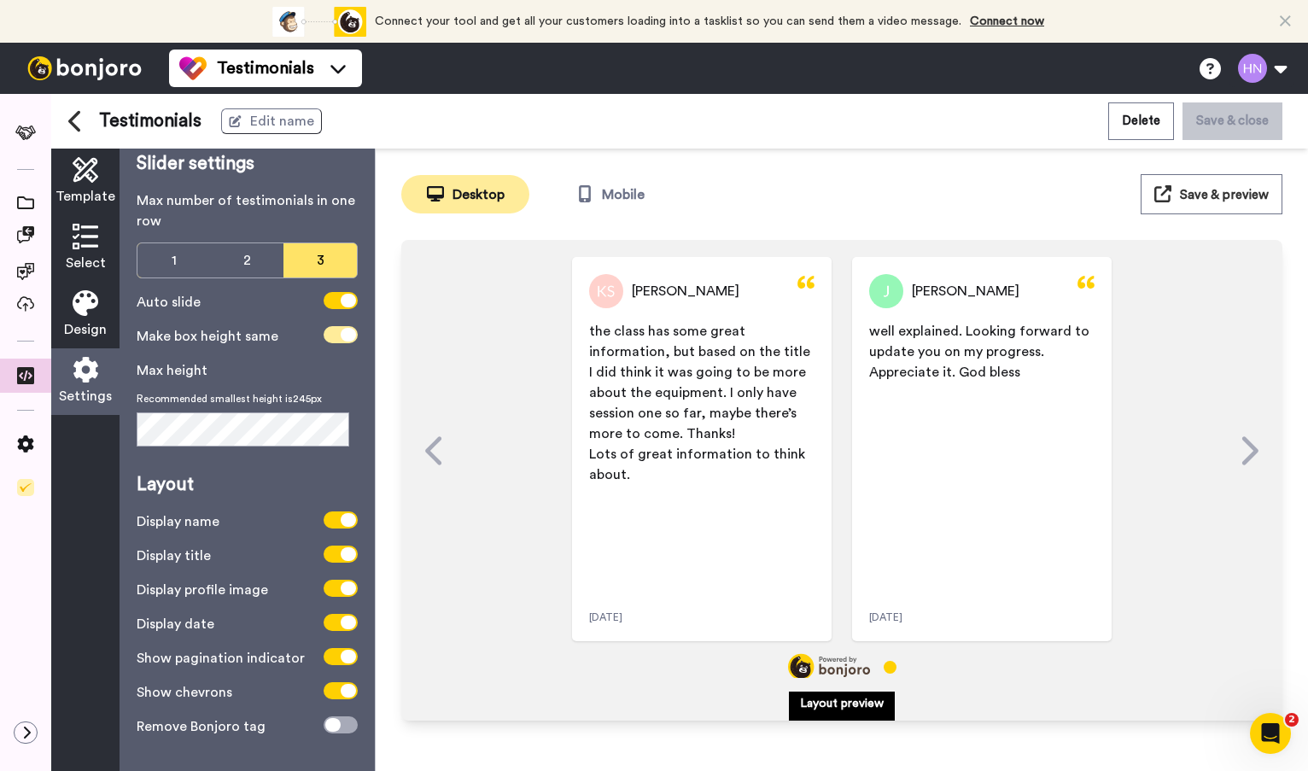
click at [342, 331] on icon at bounding box center [348, 335] width 15 height 14
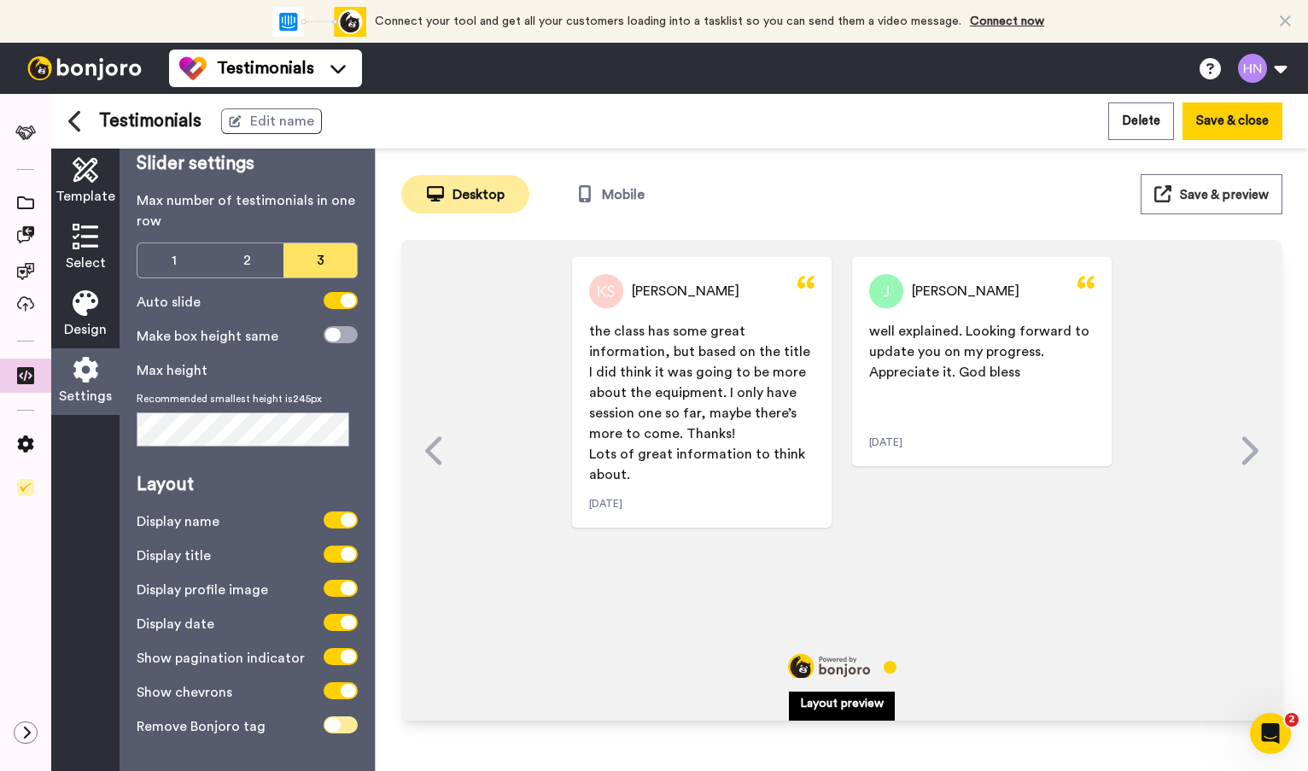
click at [330, 726] on icon at bounding box center [332, 725] width 15 height 14
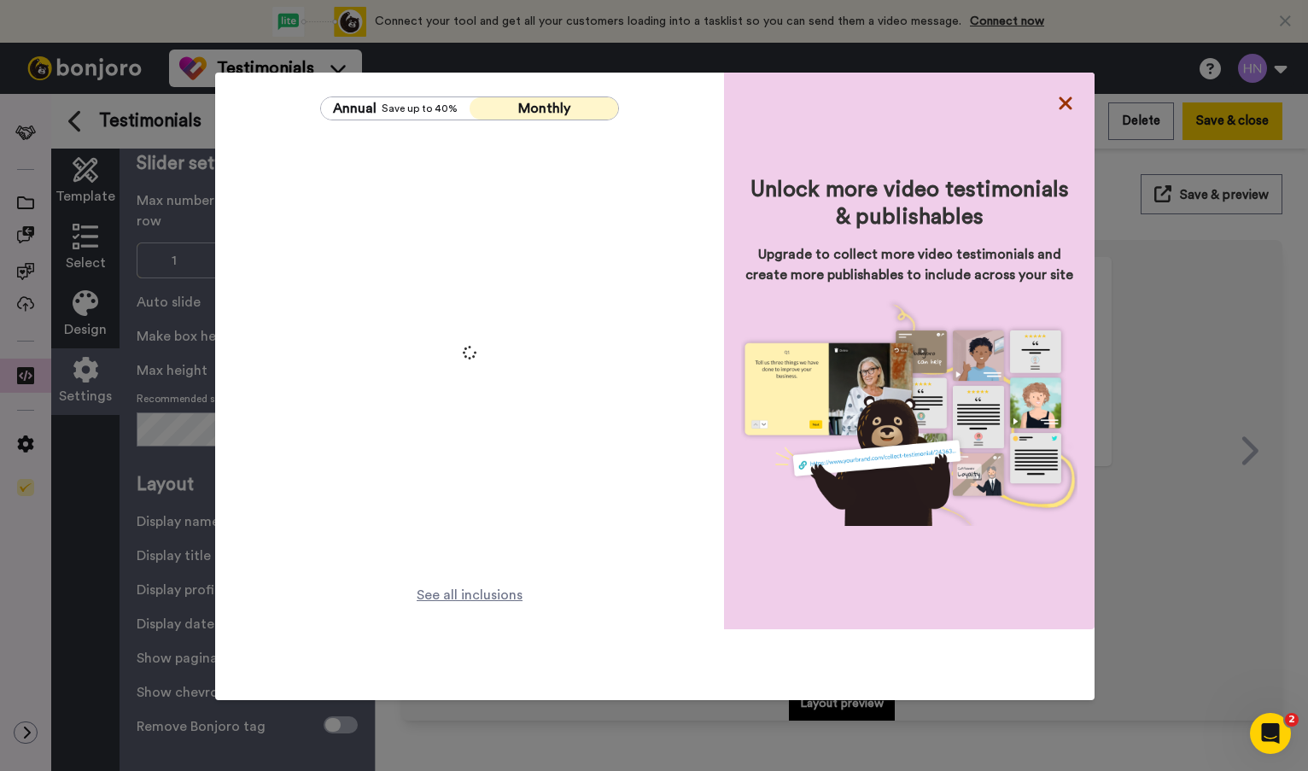
click at [1060, 97] on icon at bounding box center [1064, 102] width 13 height 13
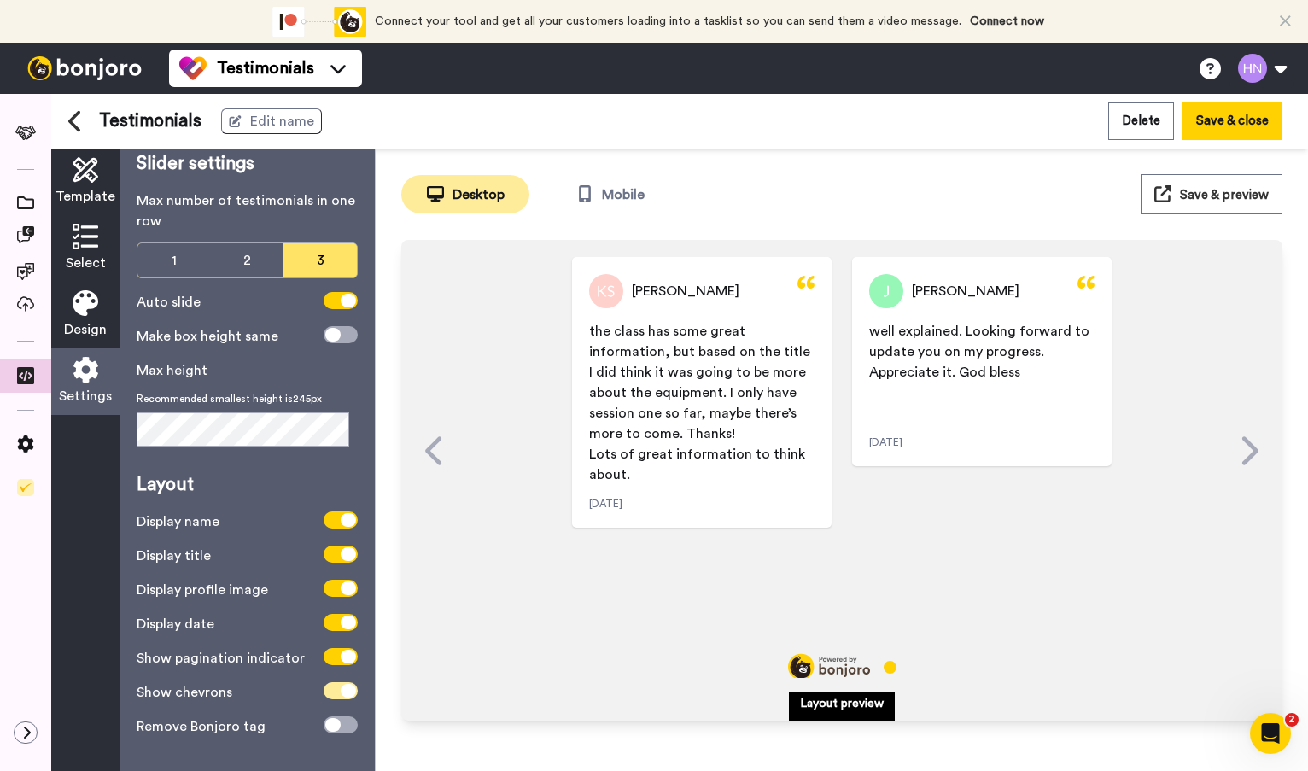
click at [341, 693] on icon at bounding box center [348, 691] width 15 height 14
click at [335, 693] on span at bounding box center [341, 690] width 34 height 17
click at [1223, 127] on button "Save & close" at bounding box center [1232, 120] width 100 height 37
